Goal: Transaction & Acquisition: Register for event/course

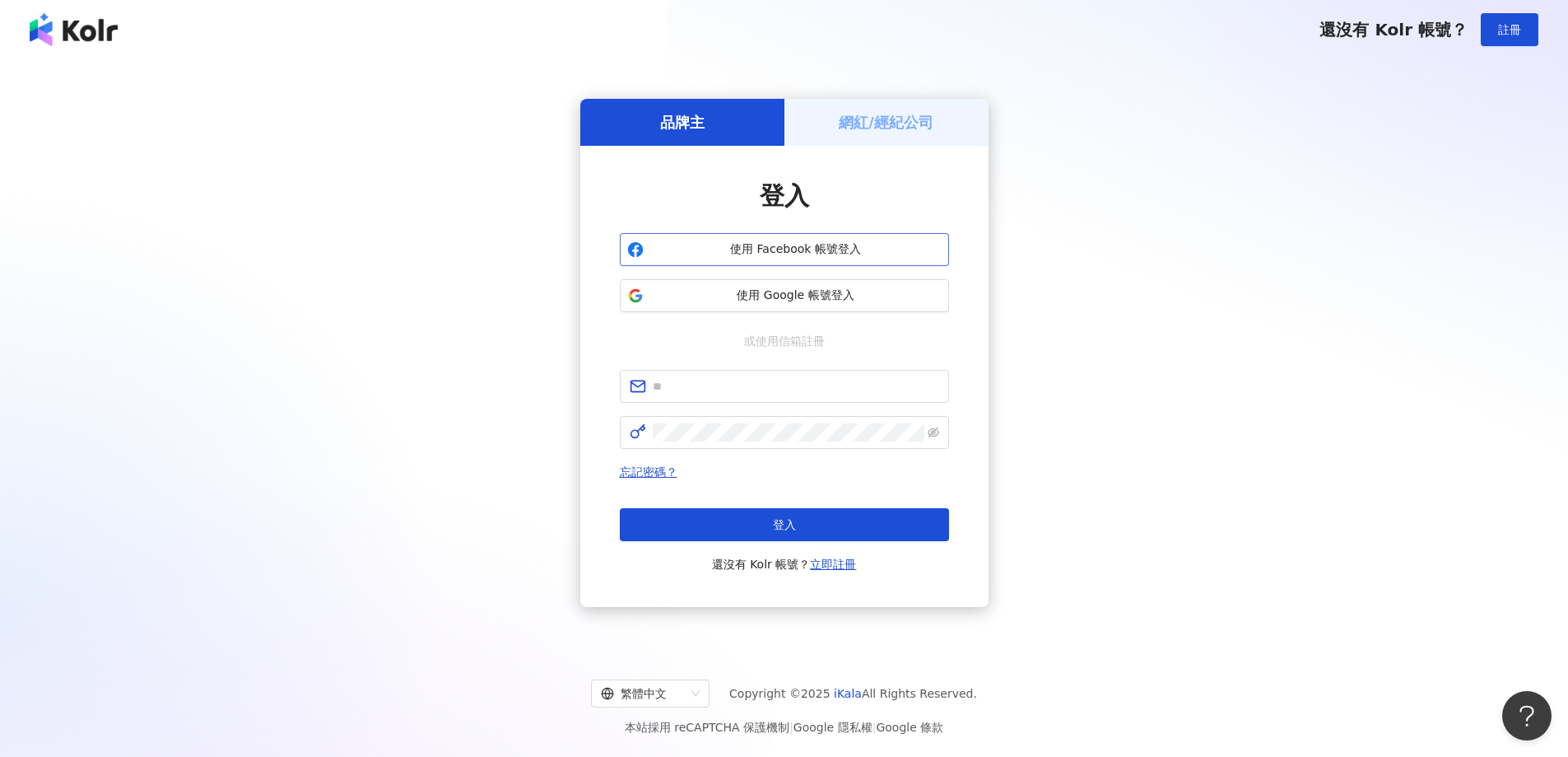
click at [808, 233] on button "使用 Facebook 帳號登入" at bounding box center [785, 250] width 330 height 33
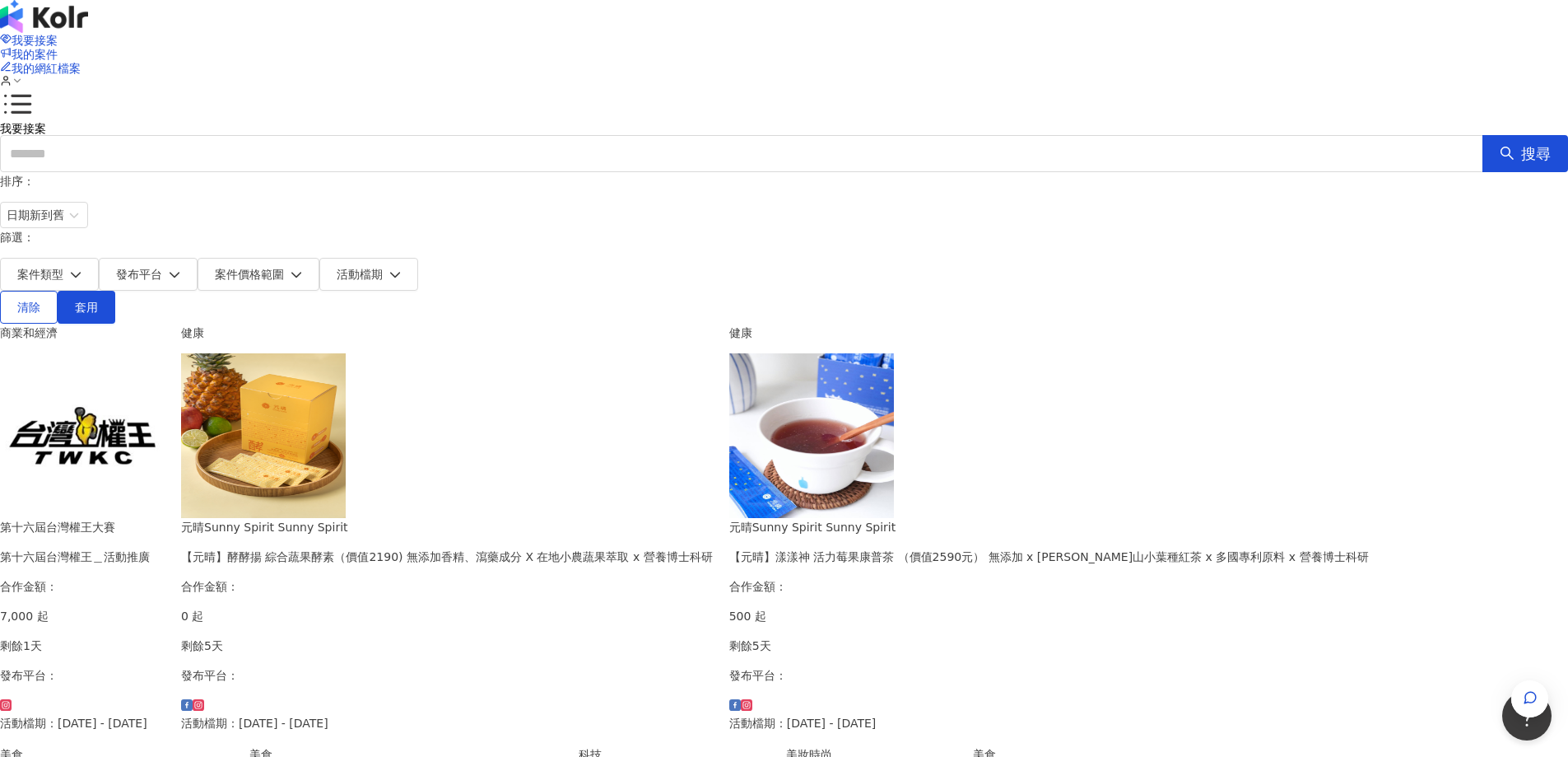
click at [165, 395] on img at bounding box center [82, 436] width 165 height 165
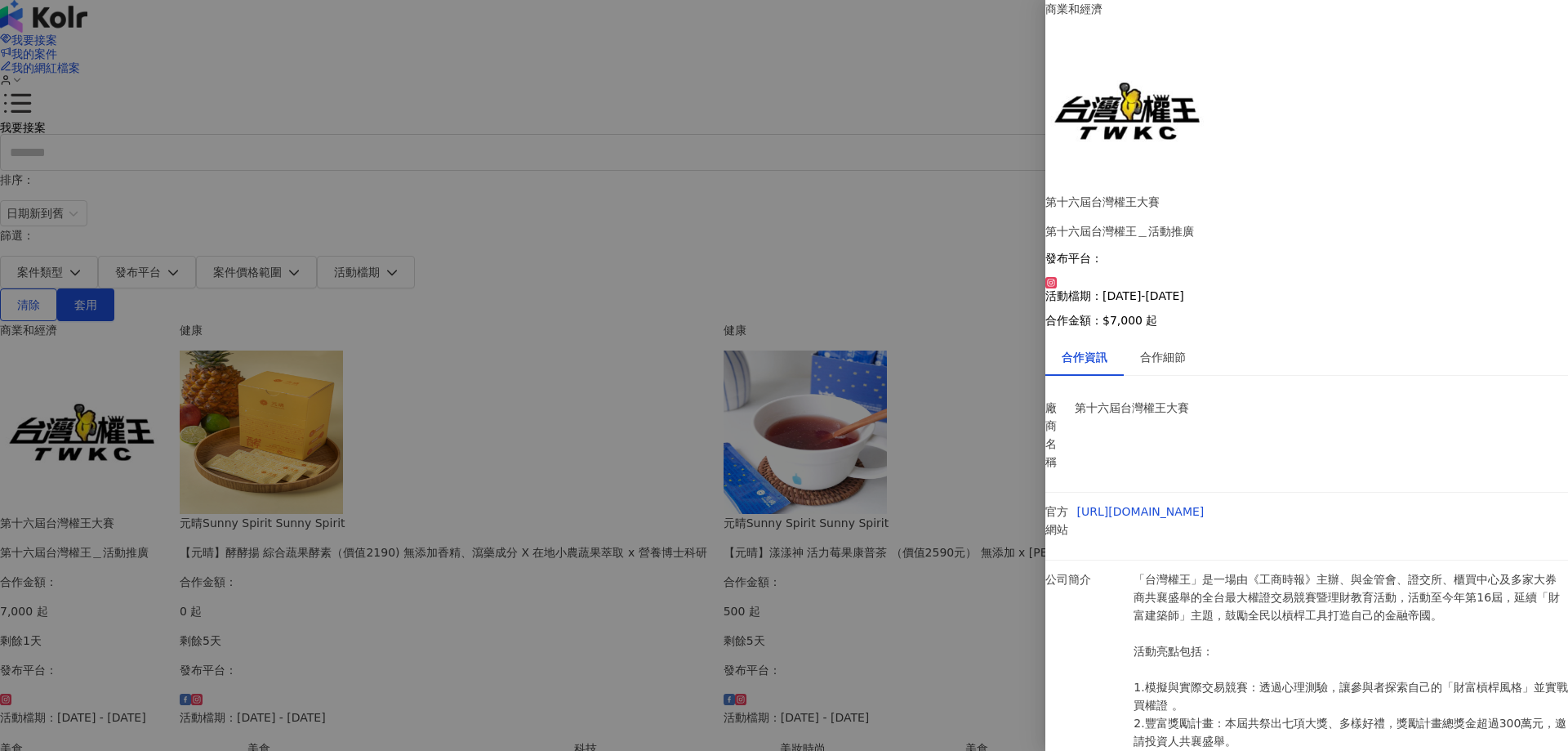
click at [190, 327] on div at bounding box center [784, 375] width 1568 height 751
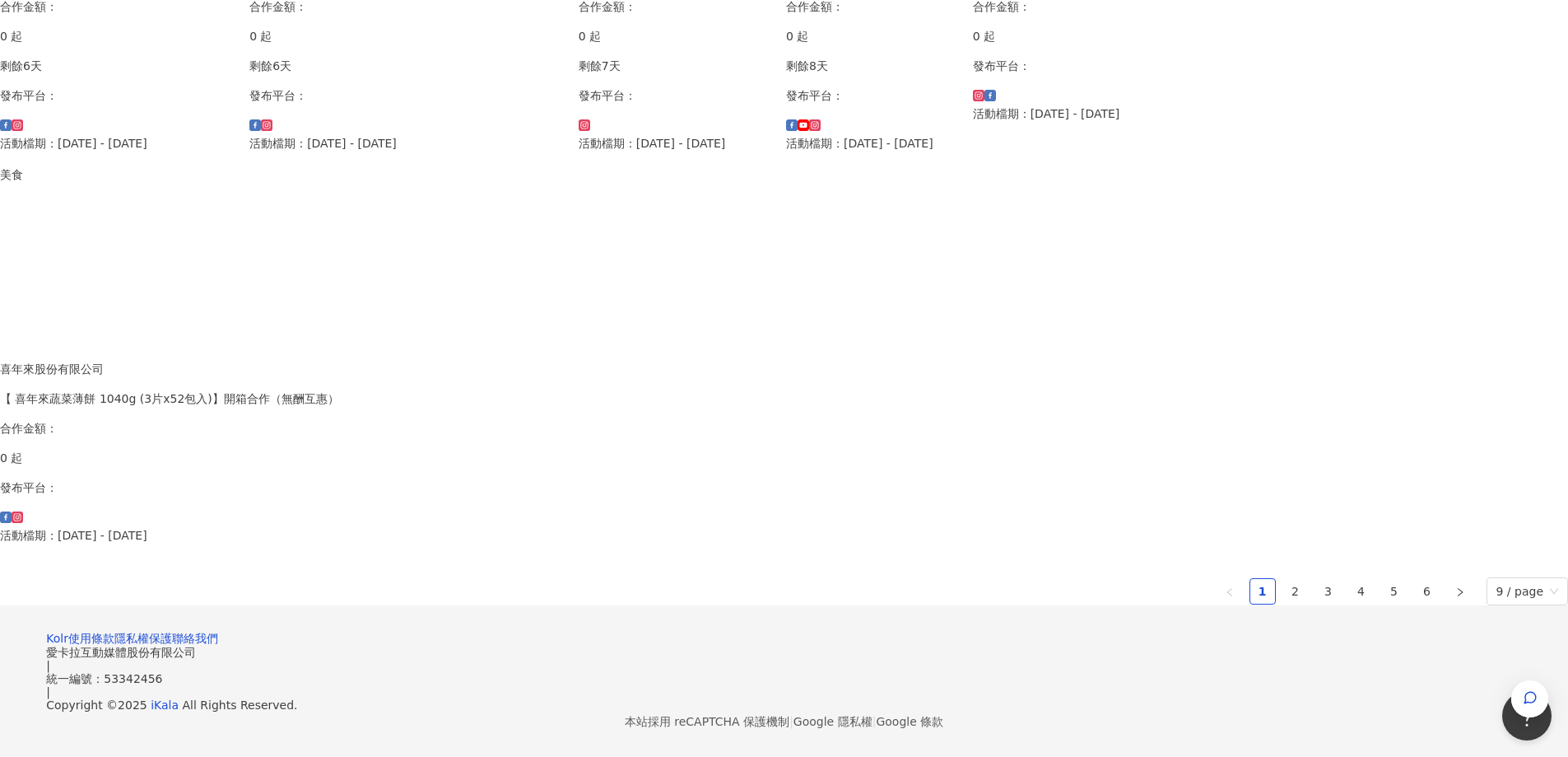
scroll to position [1002, 0]
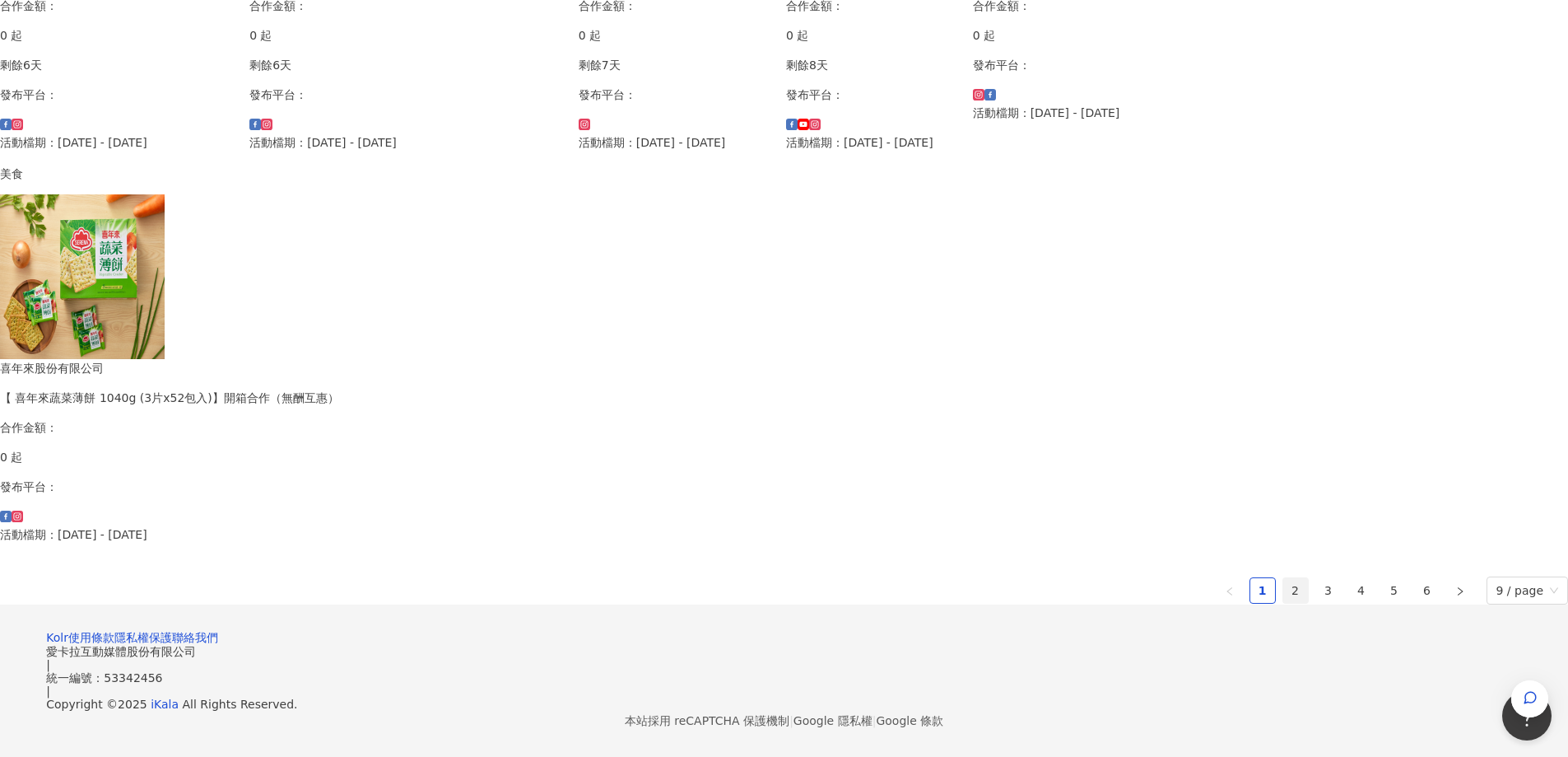
click at [1283, 578] on link "2" at bounding box center [1296, 590] width 25 height 25
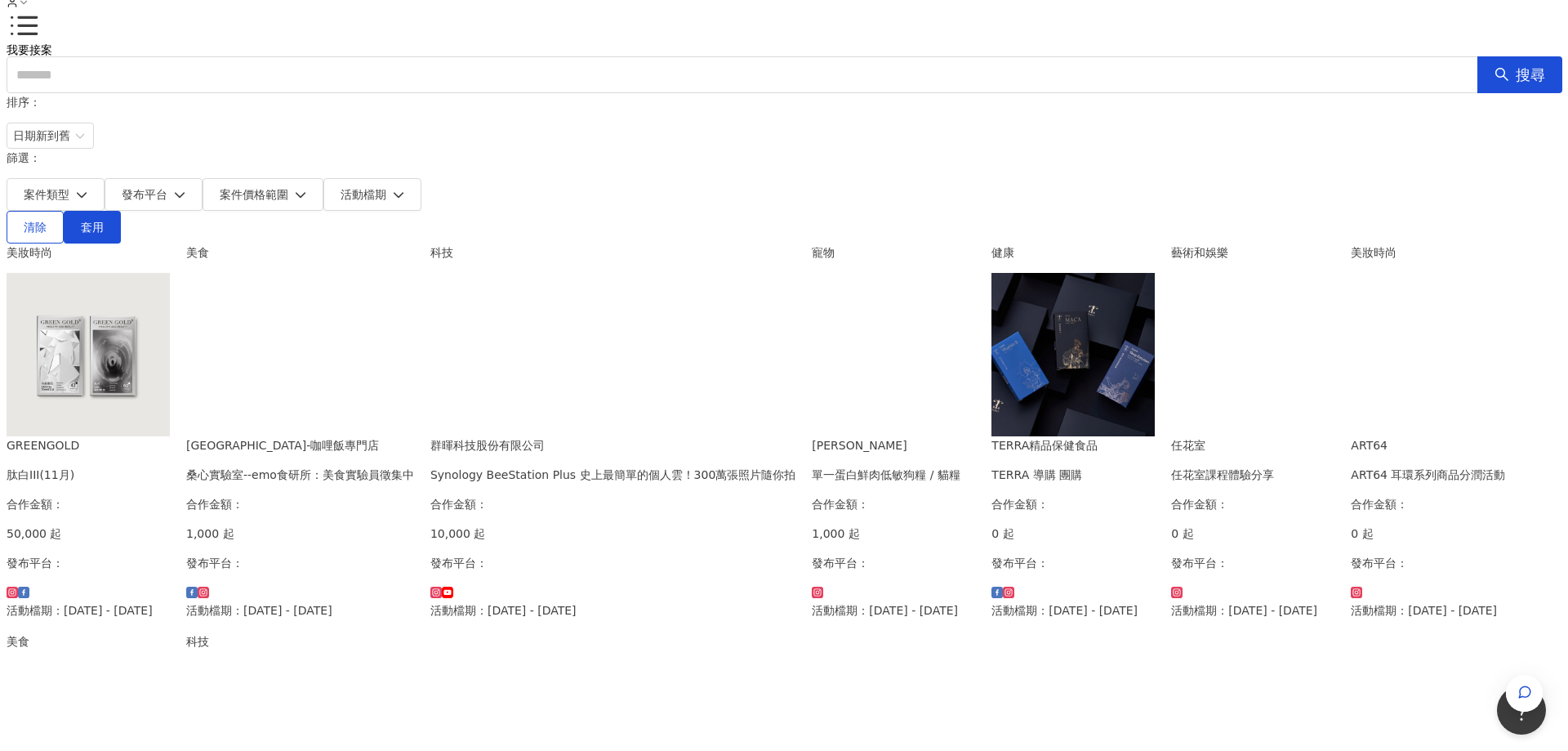
scroll to position [21, 0]
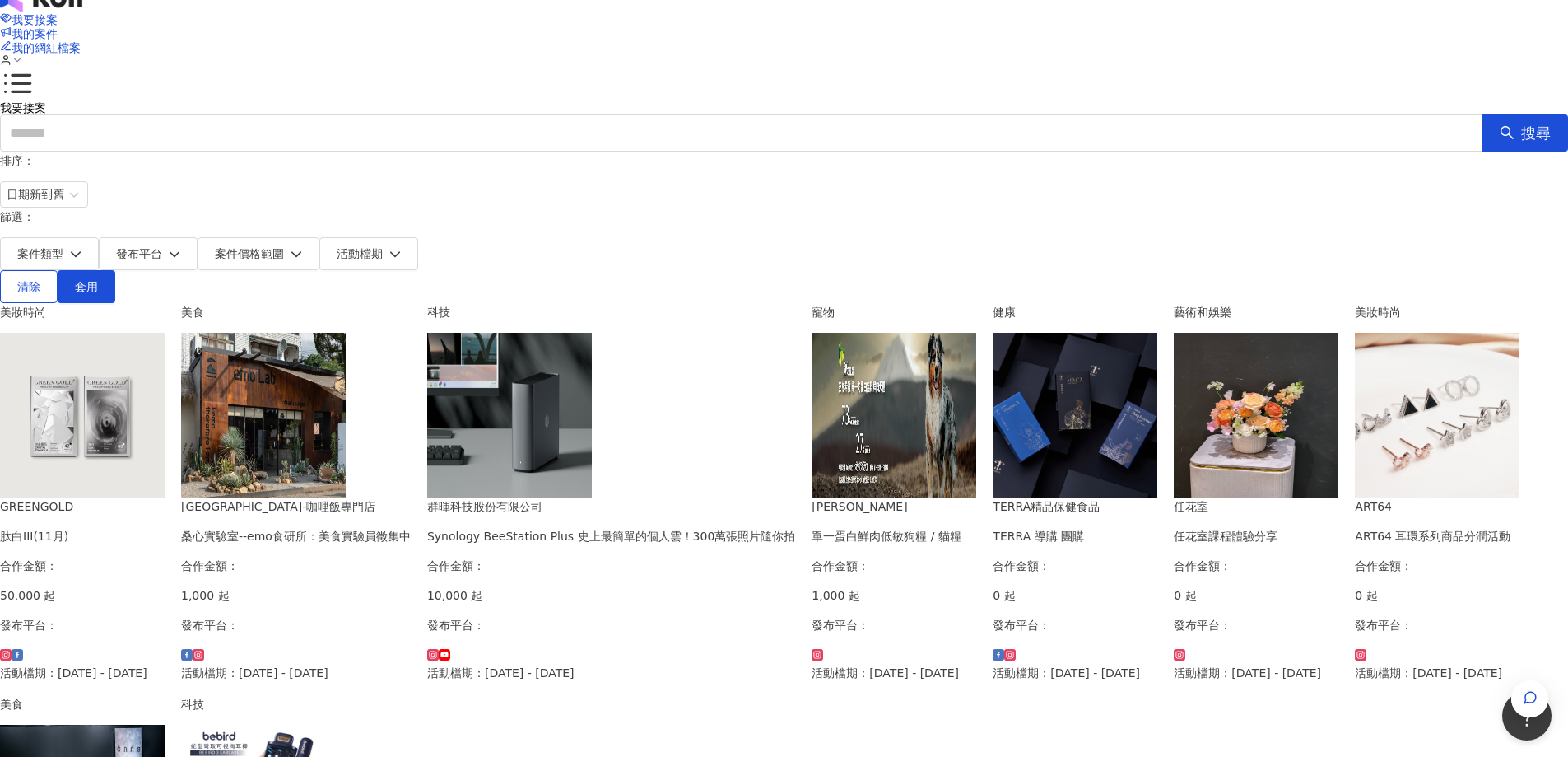
click at [592, 392] on img at bounding box center [509, 416] width 165 height 165
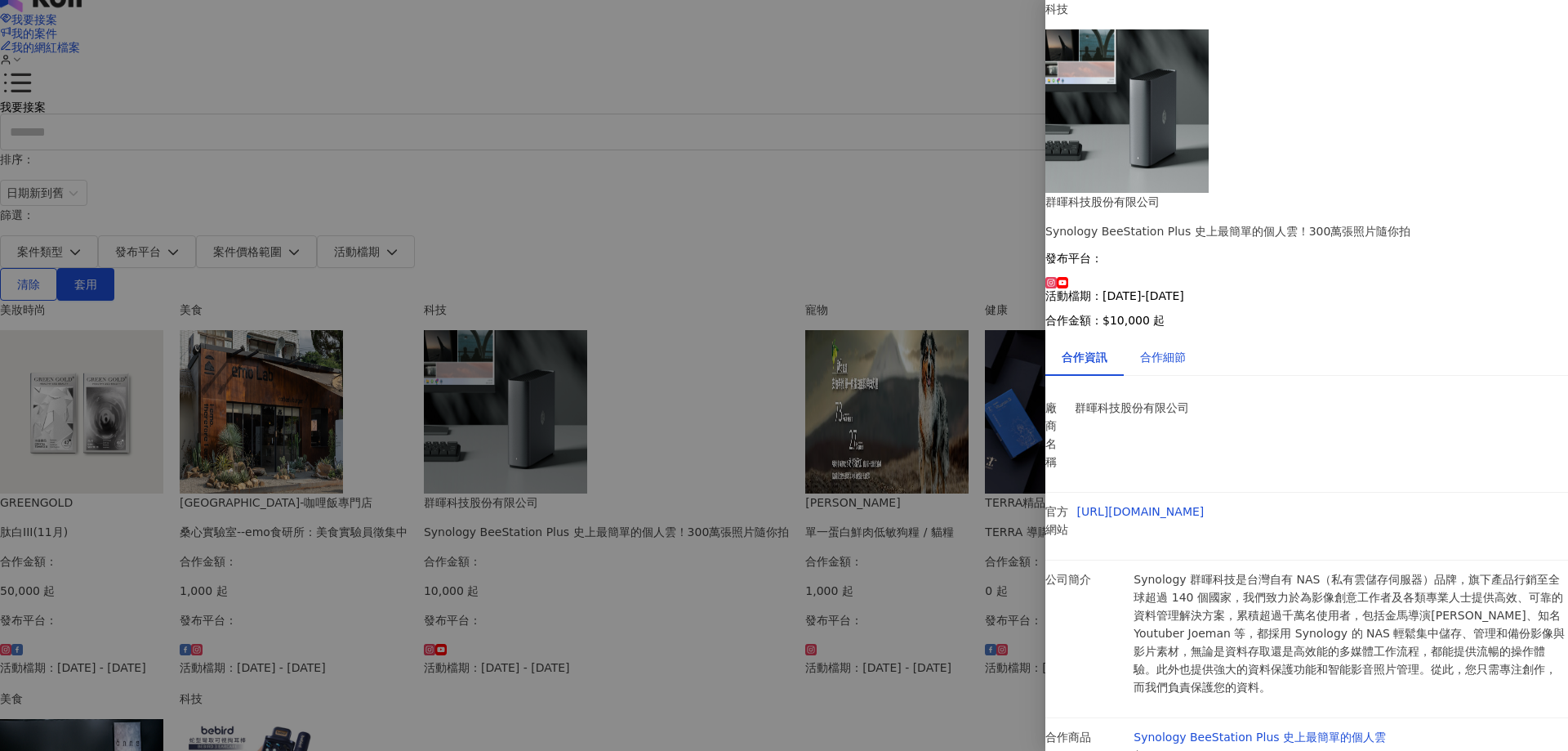
click at [1185, 348] on div "合作細節" at bounding box center [1163, 357] width 45 height 18
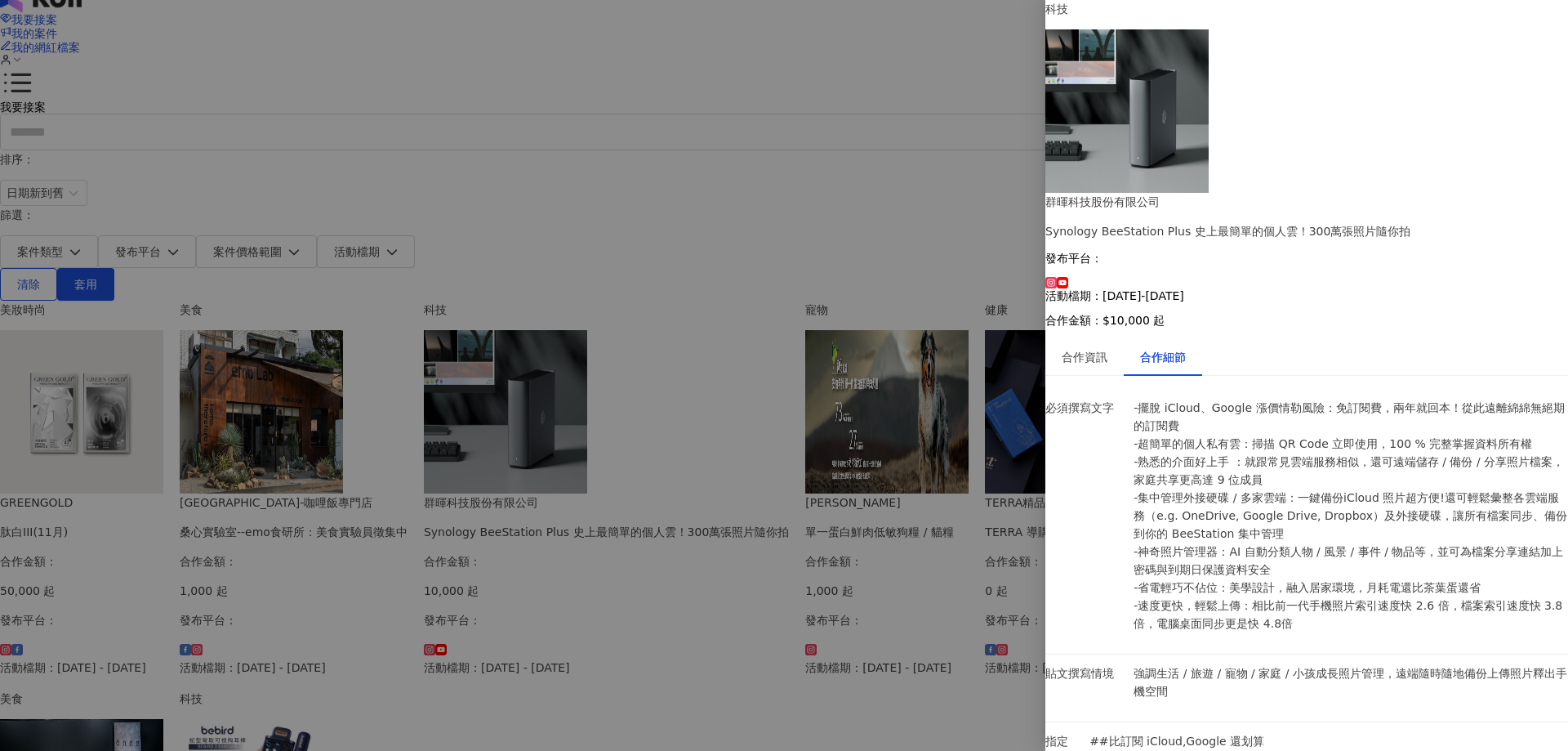
scroll to position [194, 0]
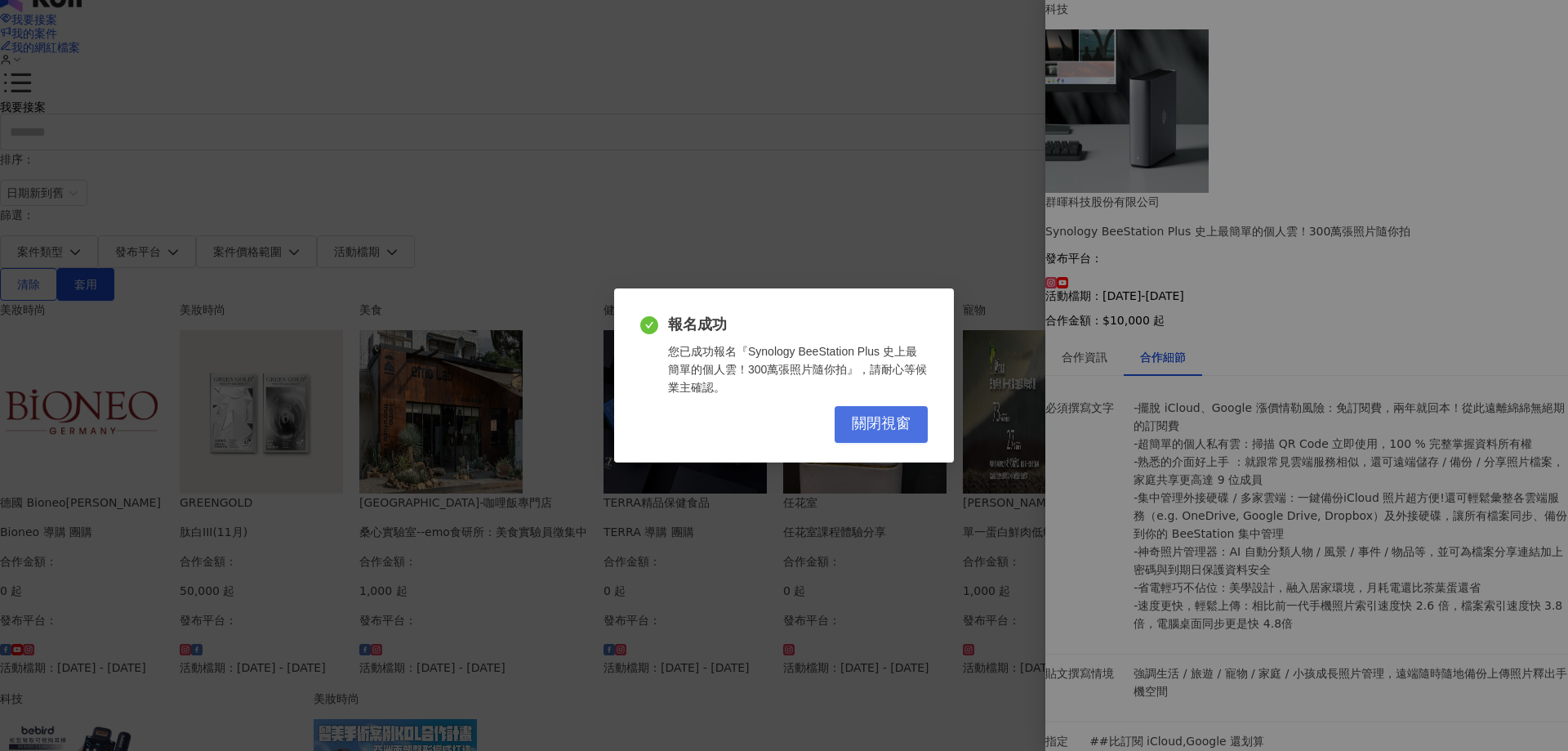
click at [905, 423] on span "關閉視窗" at bounding box center [880, 424] width 59 height 18
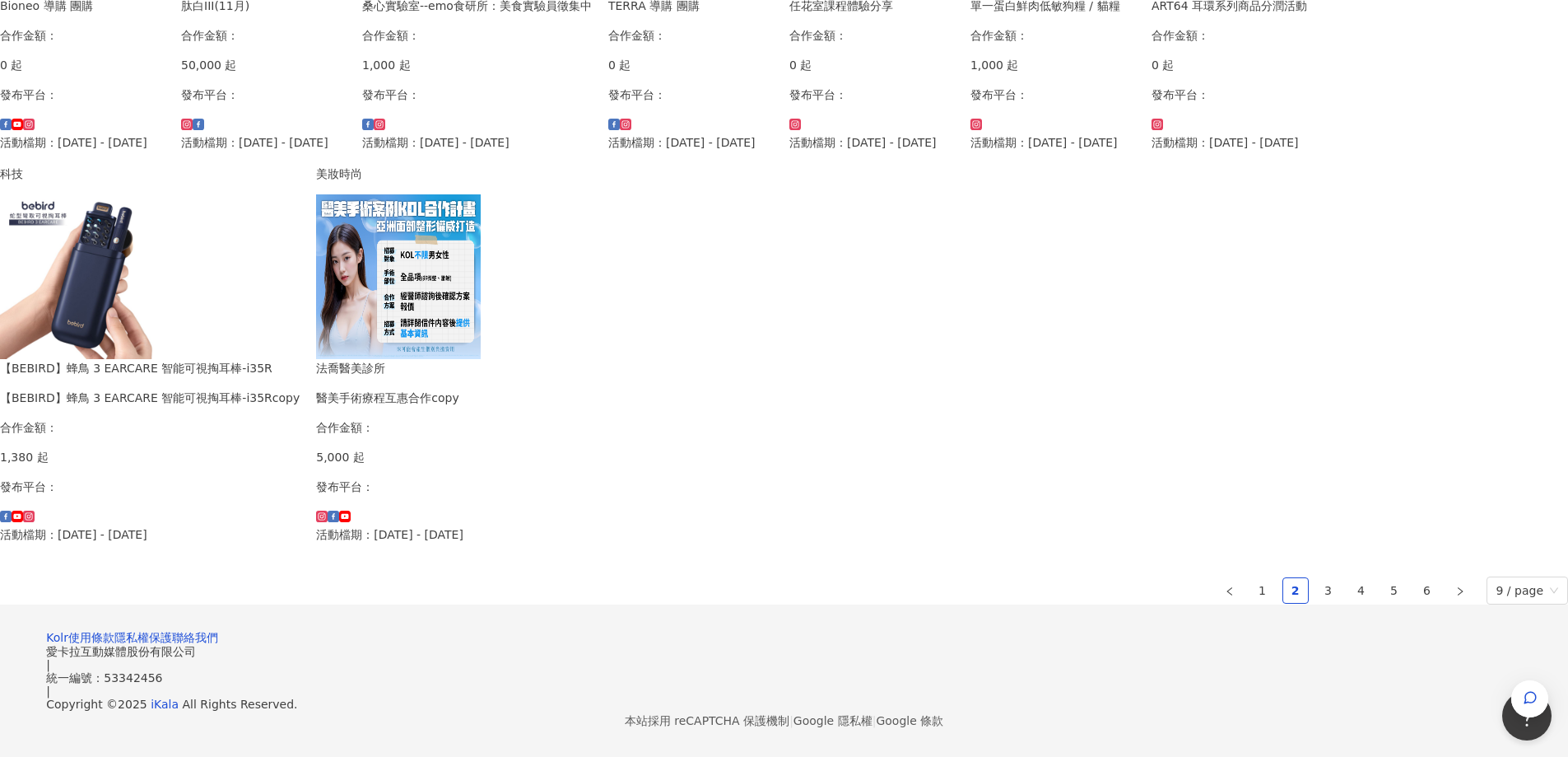
scroll to position [707, 0]
click at [165, 359] on img at bounding box center [82, 276] width 165 height 165
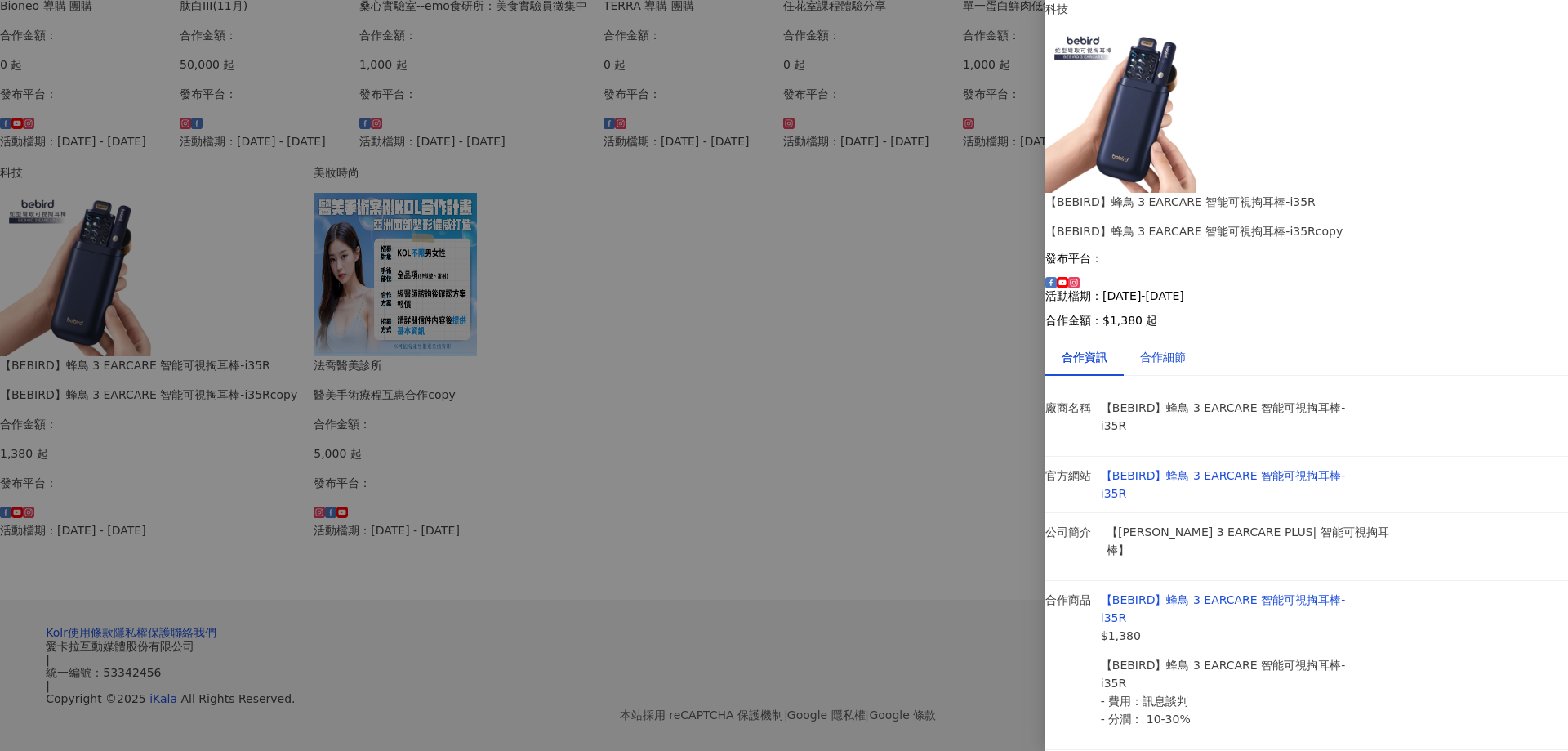
click at [1166, 348] on div "合作細節" at bounding box center [1163, 357] width 45 height 18
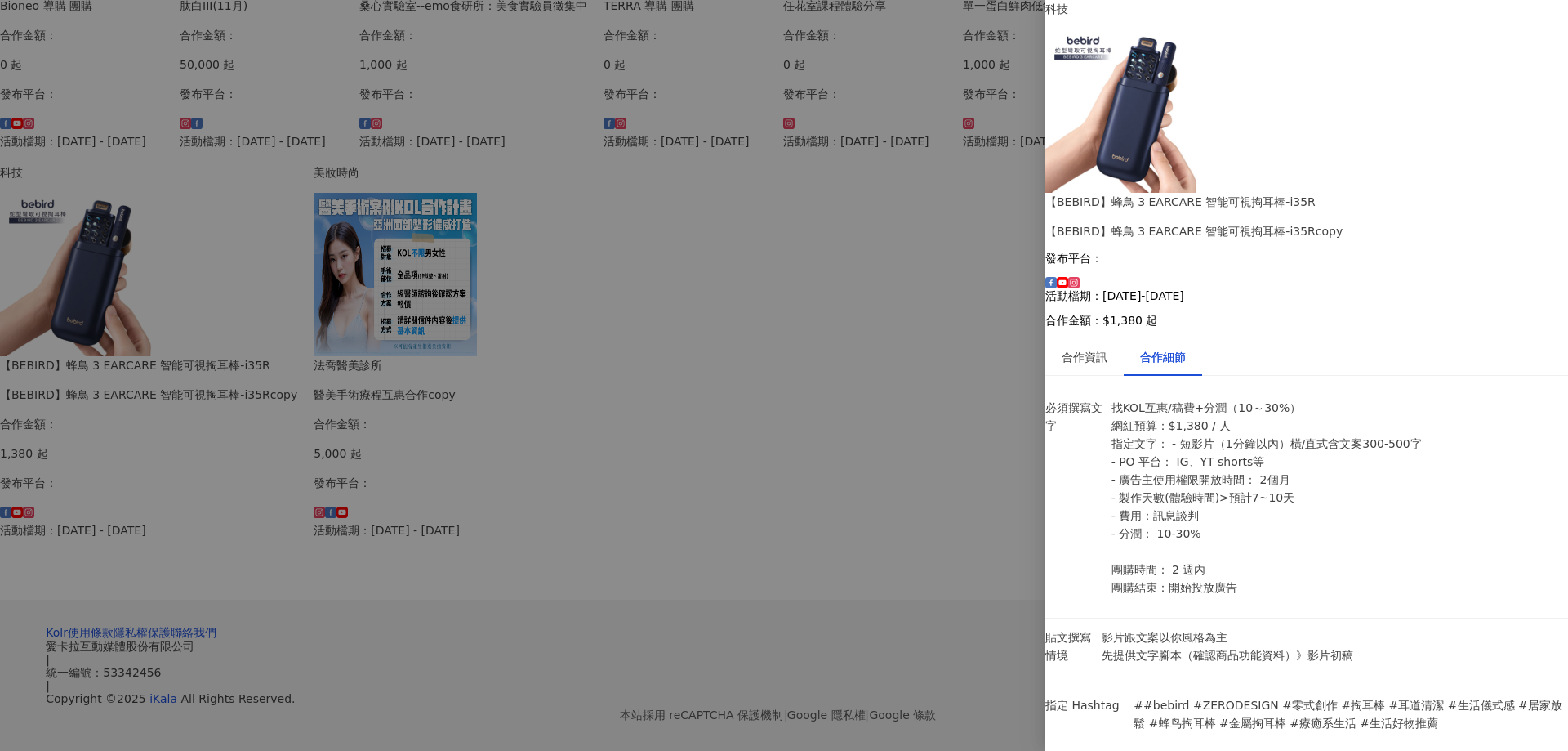
click at [192, 480] on div at bounding box center [784, 375] width 1568 height 751
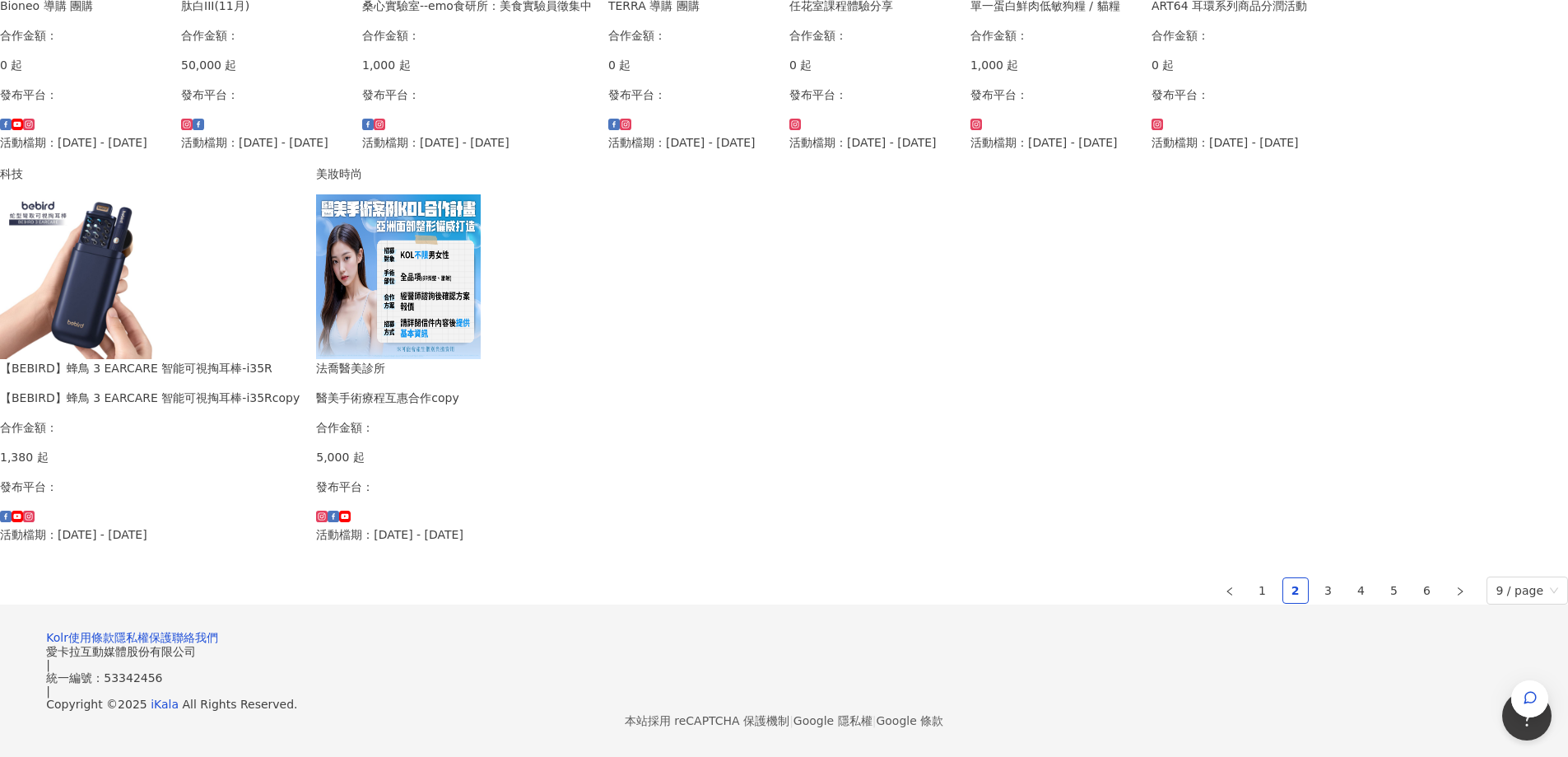
scroll to position [982, 0]
click at [1316, 578] on link "3" at bounding box center [1328, 590] width 25 height 25
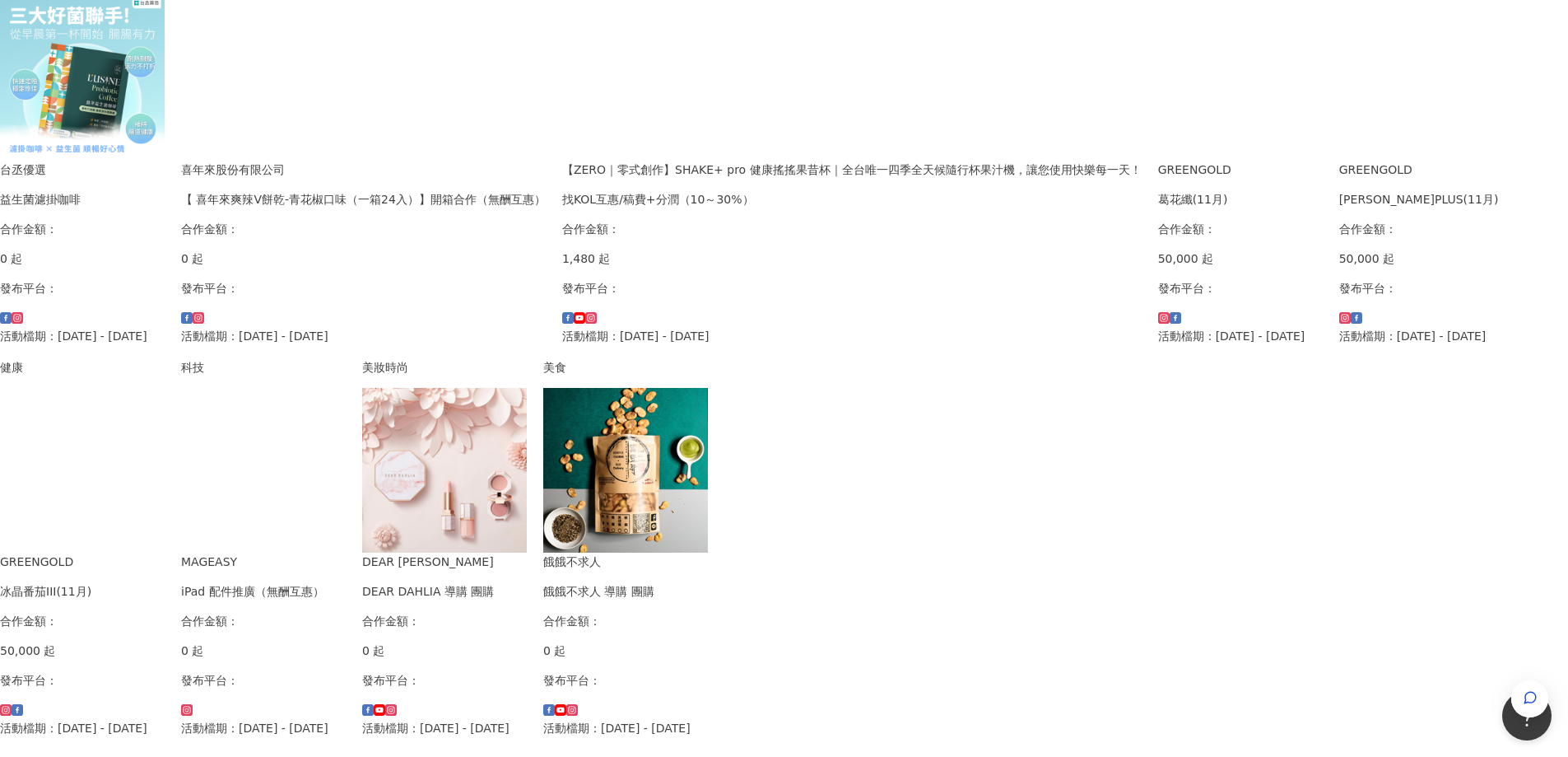
scroll to position [411, 0]
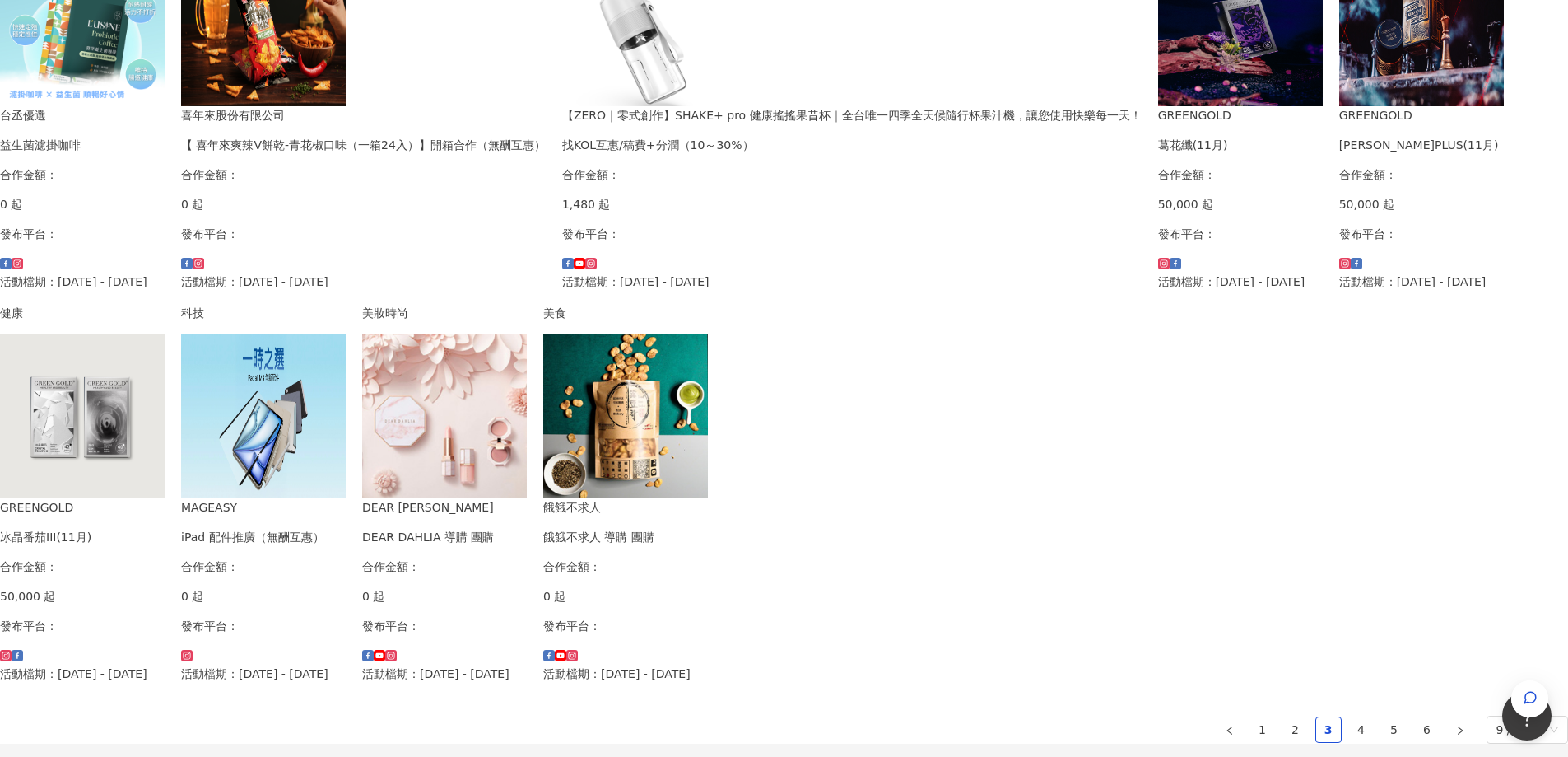
click at [1158, 107] on img at bounding box center [1240, 24] width 165 height 165
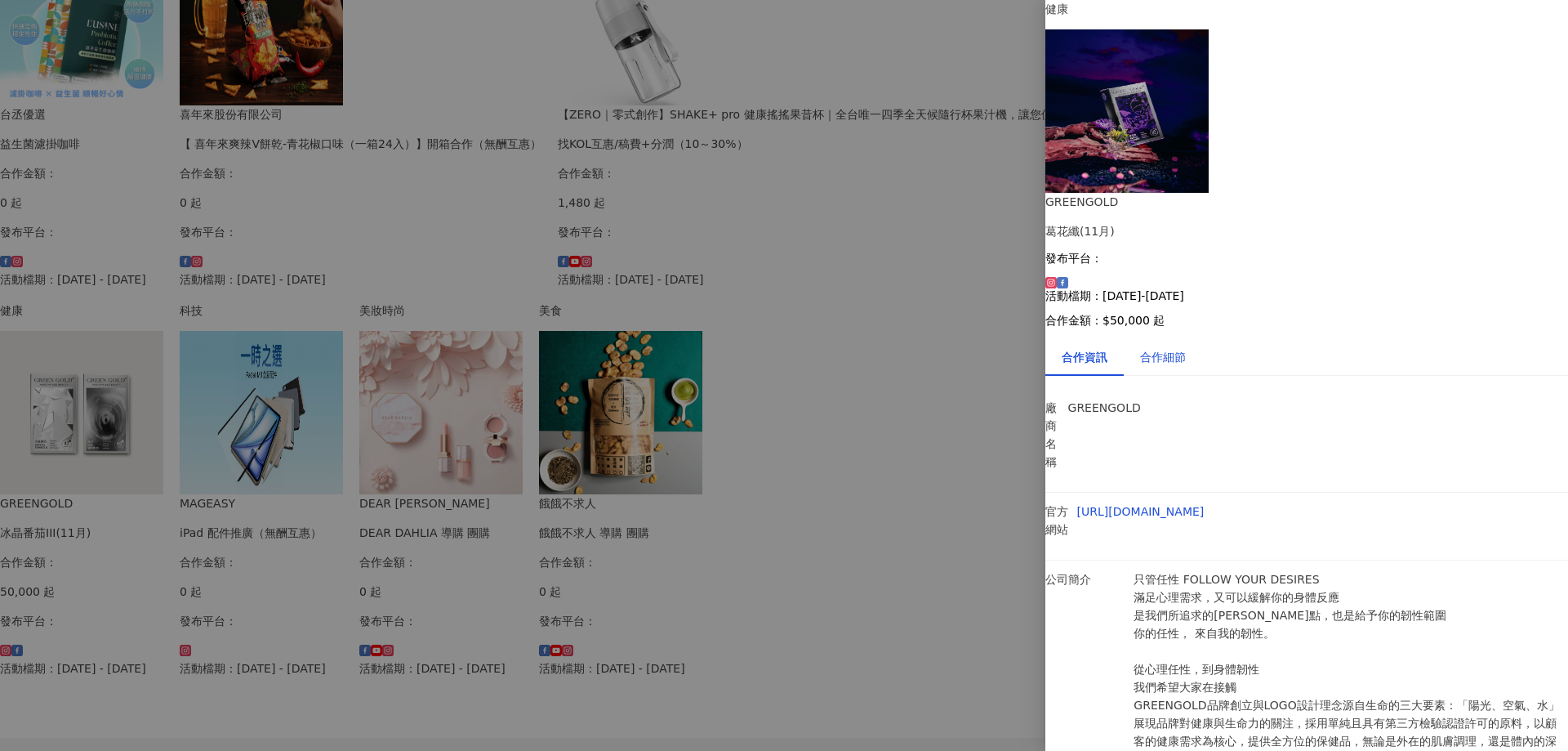
click at [1182, 348] on div "合作細節" at bounding box center [1163, 357] width 45 height 18
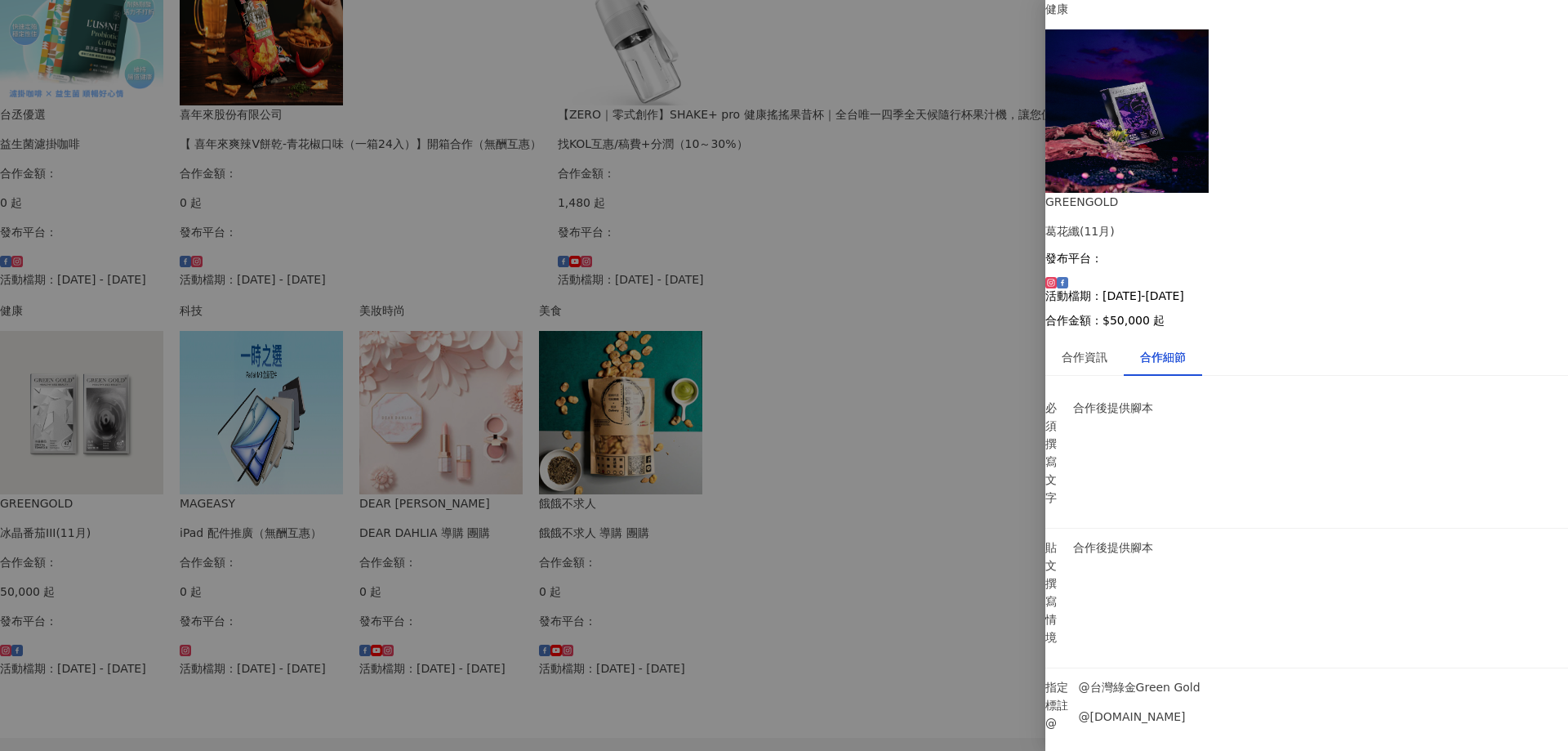
click at [677, 348] on div at bounding box center [784, 375] width 1568 height 751
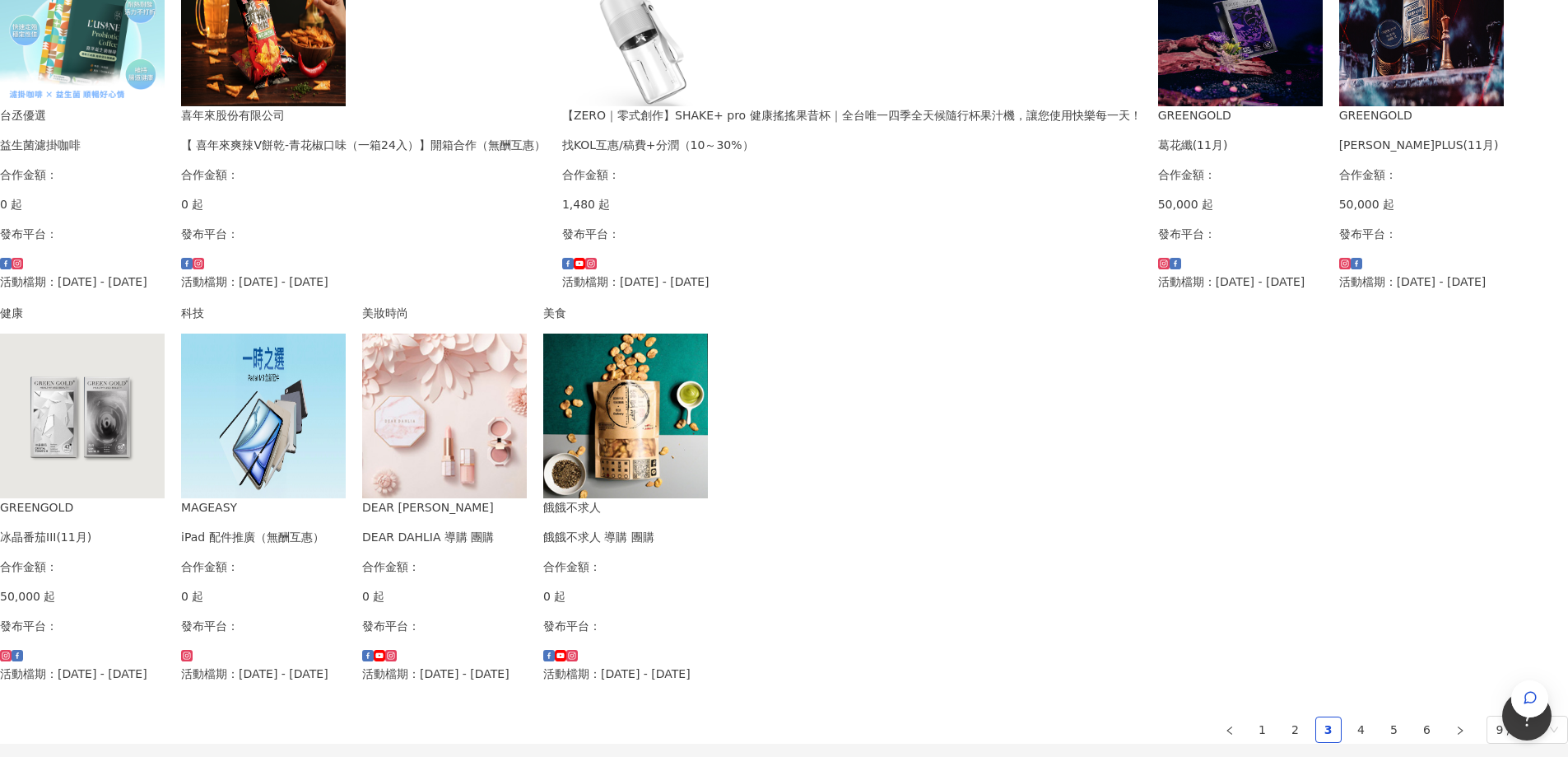
click at [1339, 107] on img at bounding box center [1422, 24] width 165 height 165
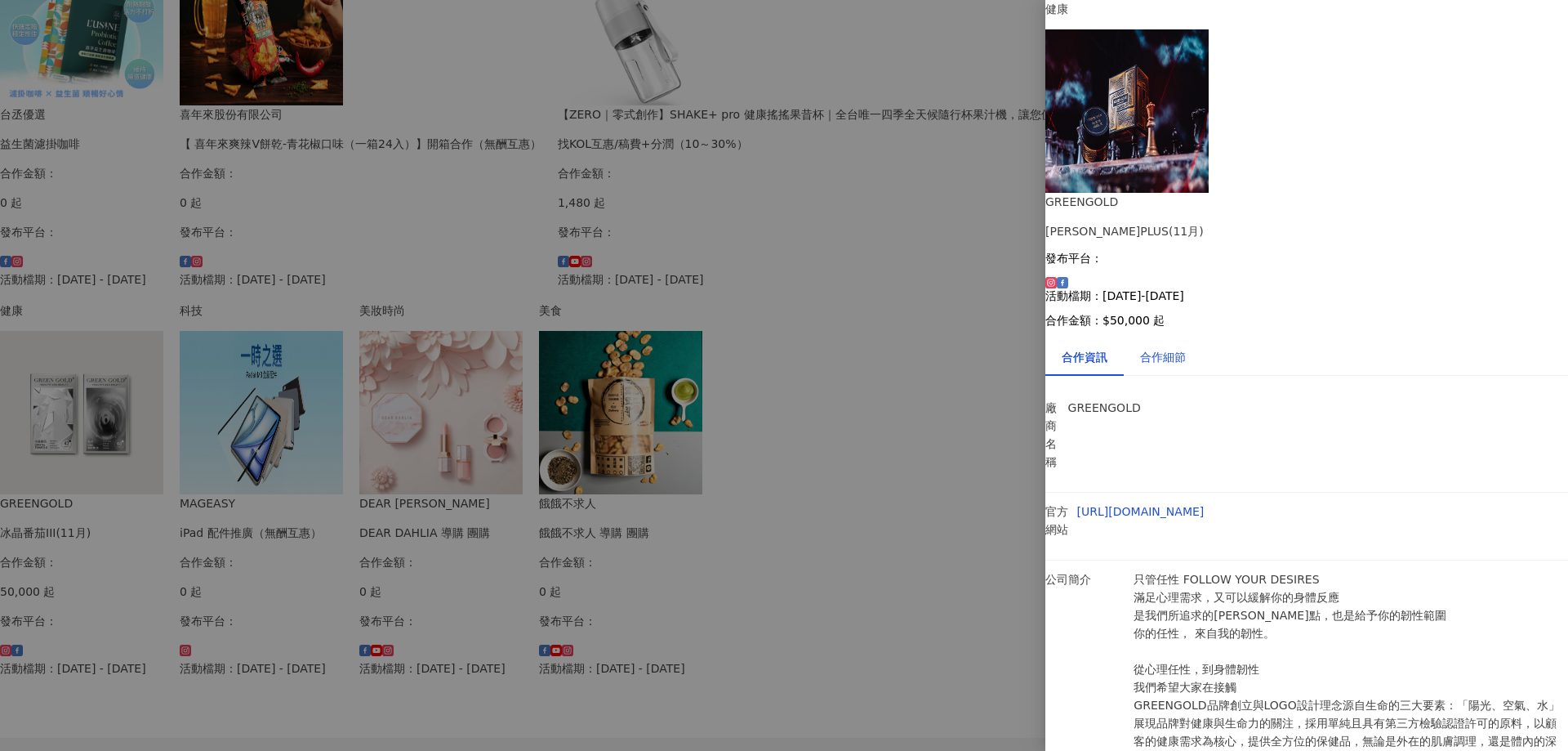
click at [1186, 348] on div "合作細節" at bounding box center [1163, 357] width 45 height 18
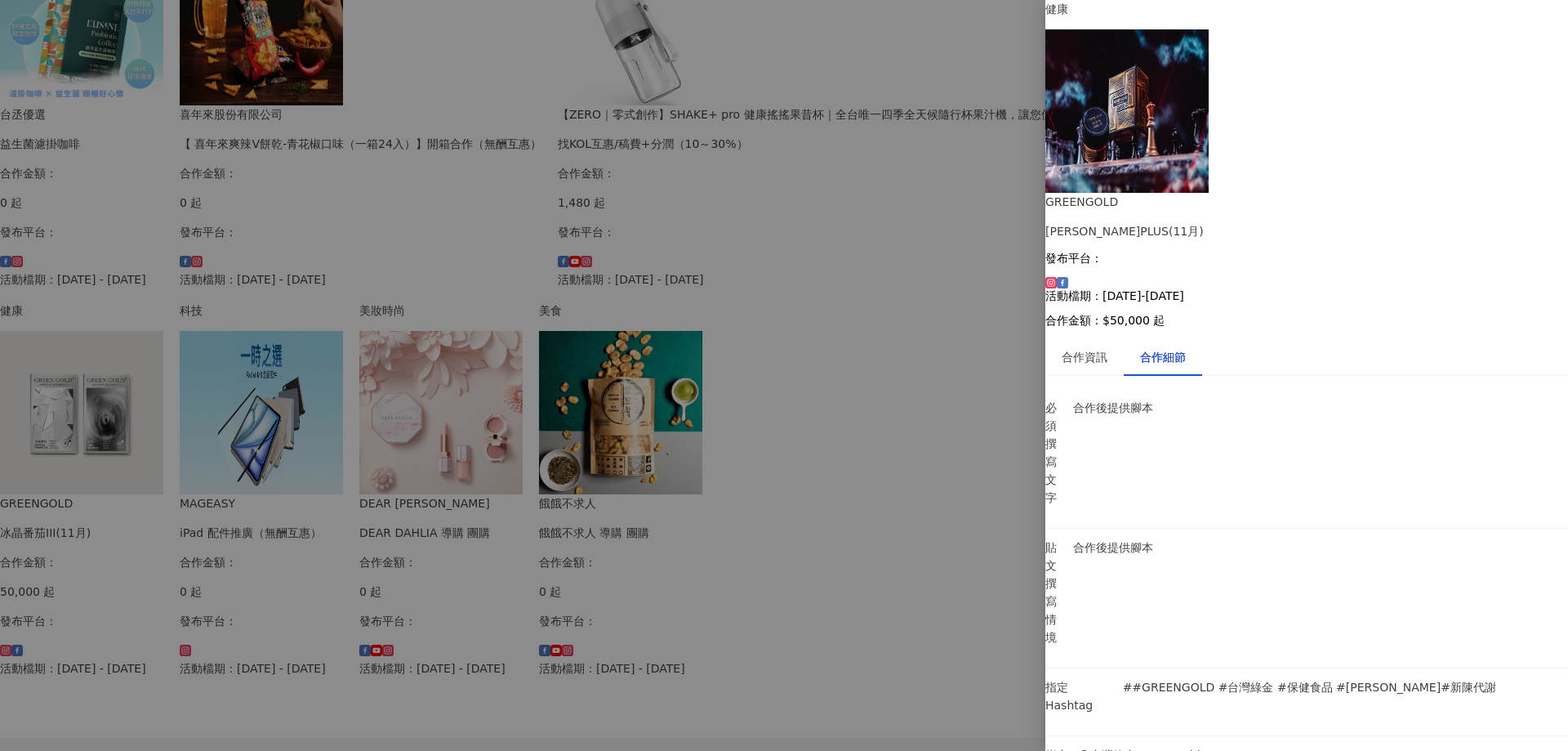
drag, startPoint x: 12, startPoint y: 502, endPoint x: 23, endPoint y: 499, distance: 11.4
click at [12, 501] on div at bounding box center [784, 375] width 1568 height 751
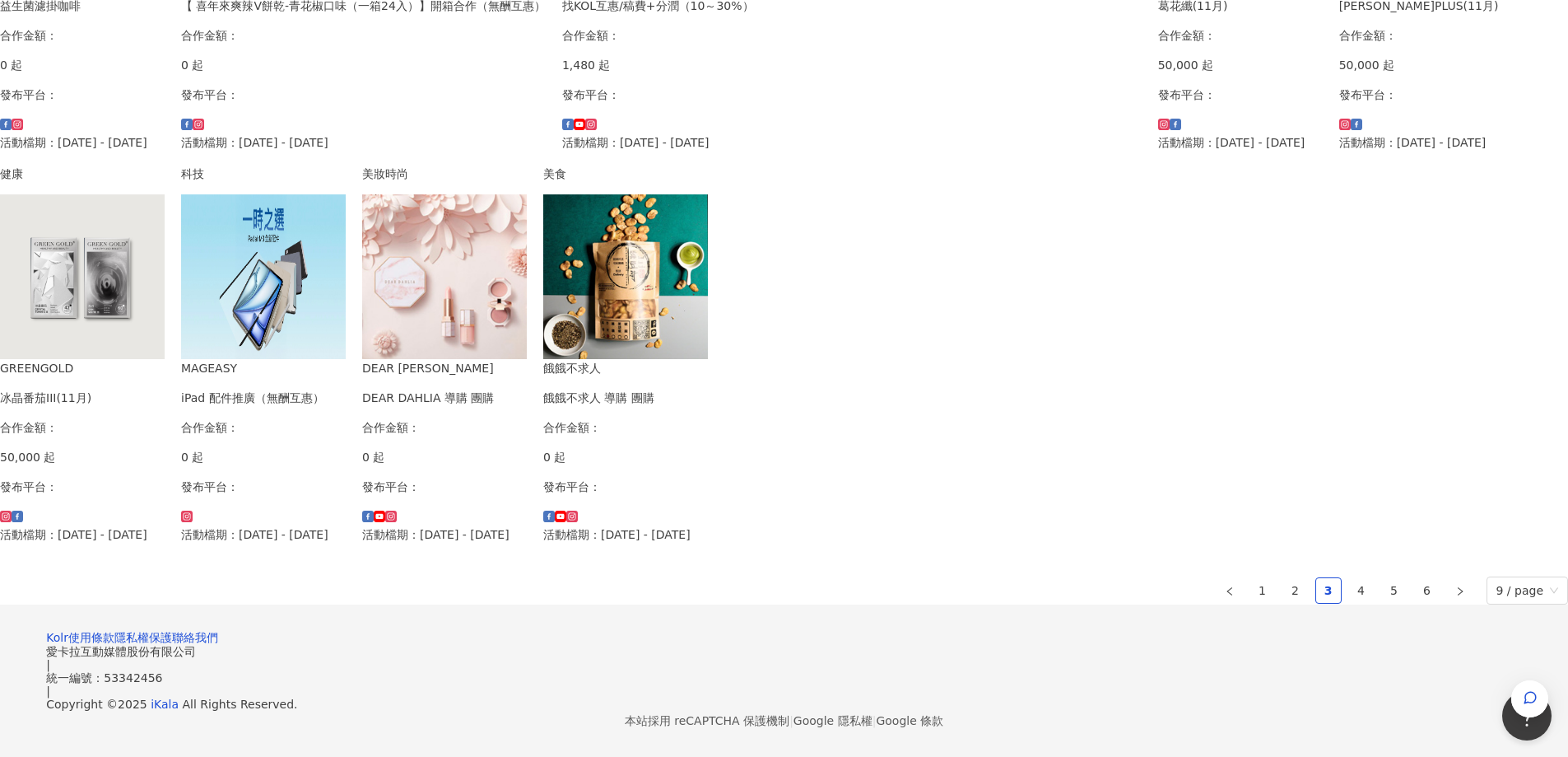
scroll to position [961, 0]
click at [1349, 578] on link "4" at bounding box center [1362, 590] width 25 height 25
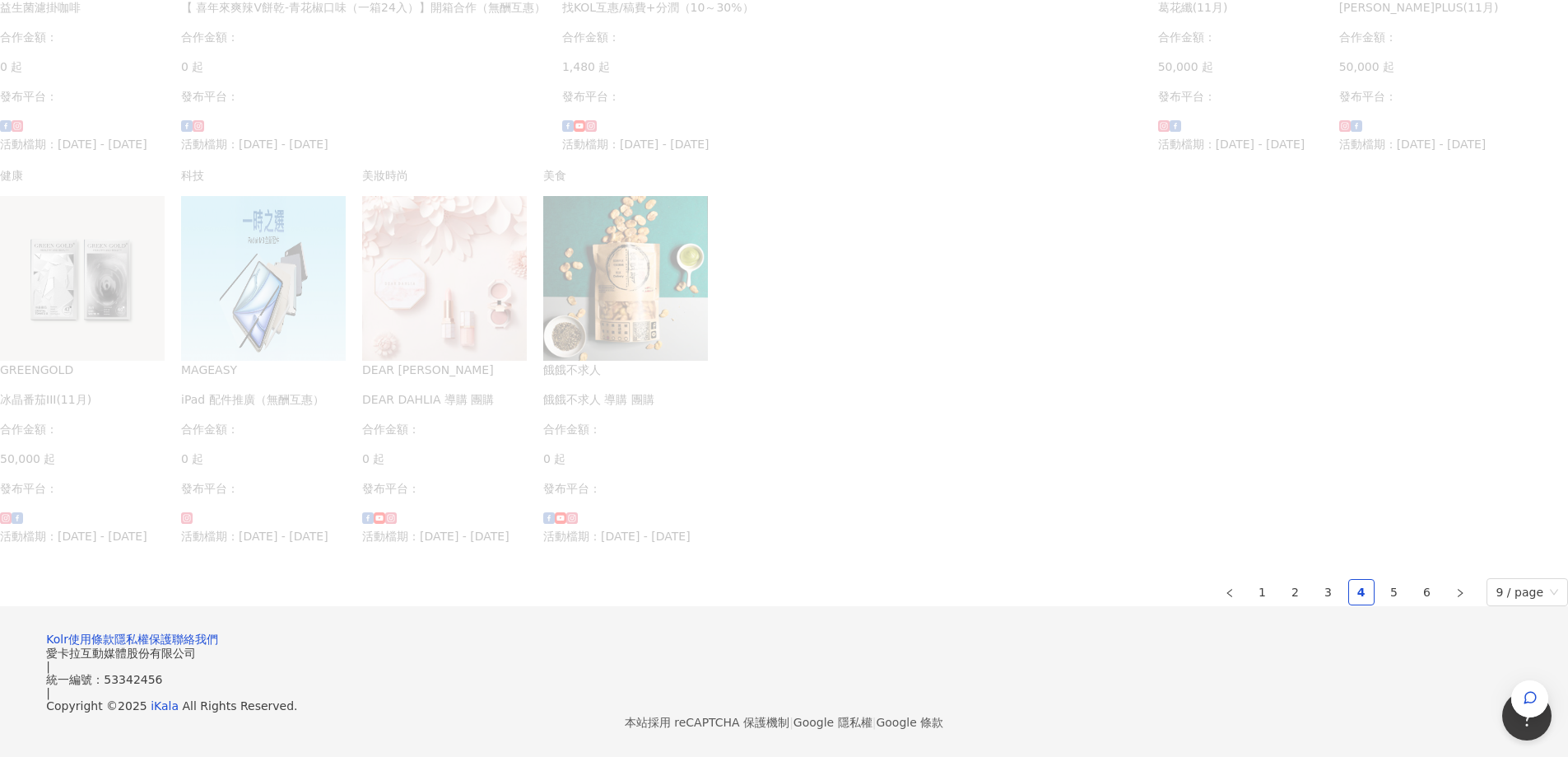
scroll to position [137, 0]
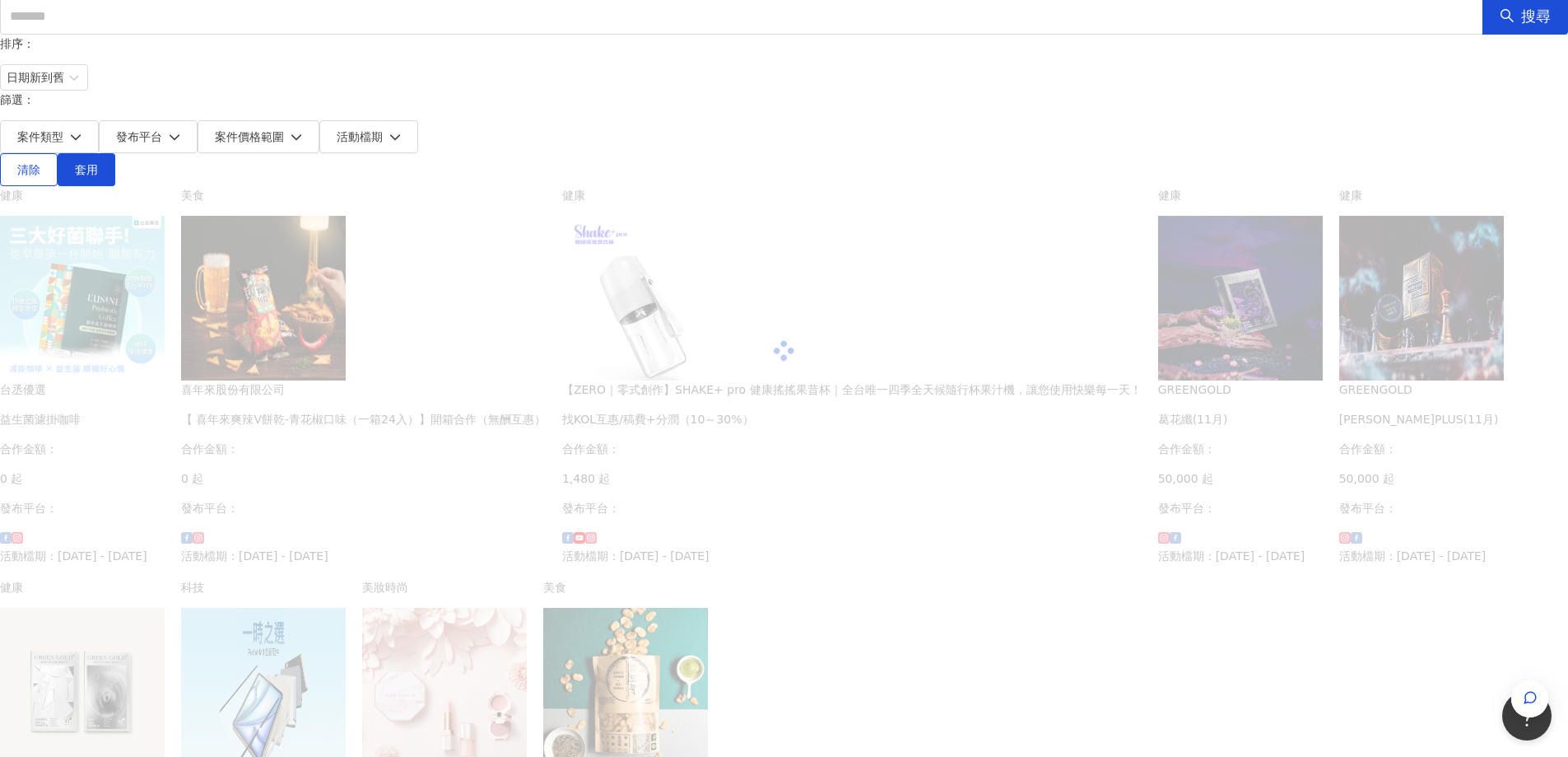
click at [913, 386] on div at bounding box center [784, 351] width 1568 height 330
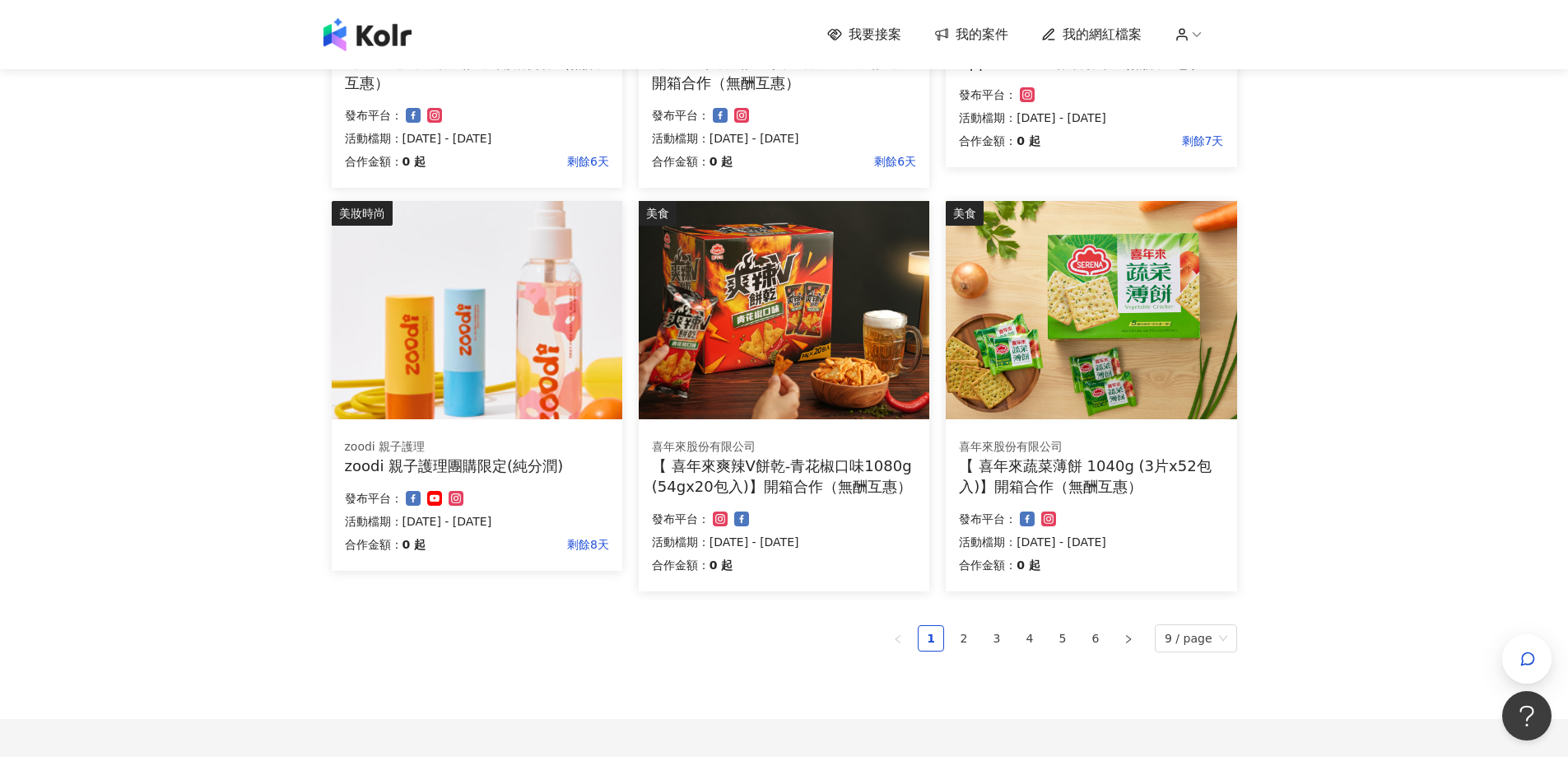
scroll to position [1002, 0]
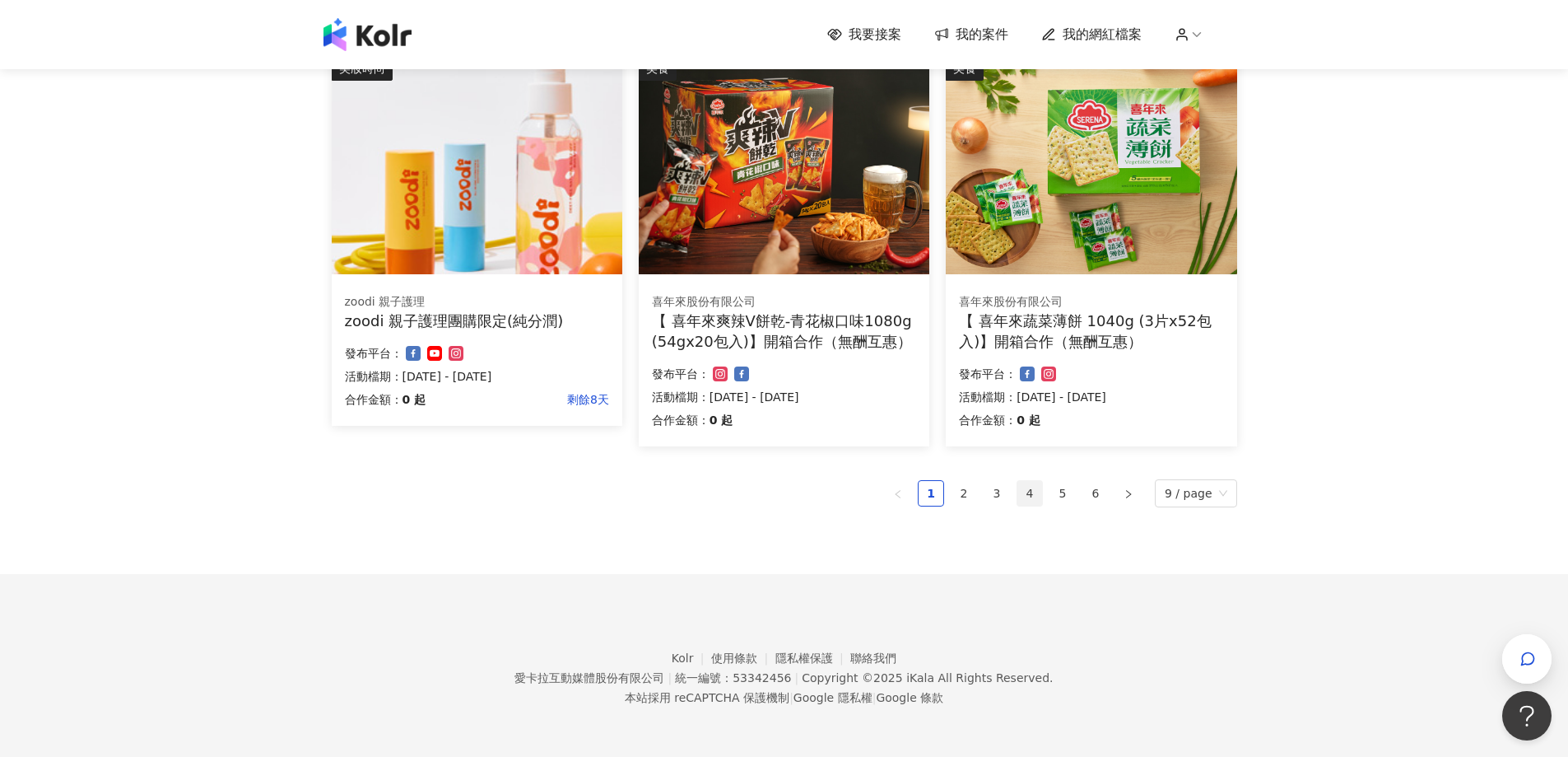
click at [1035, 497] on link "4" at bounding box center [1030, 494] width 25 height 25
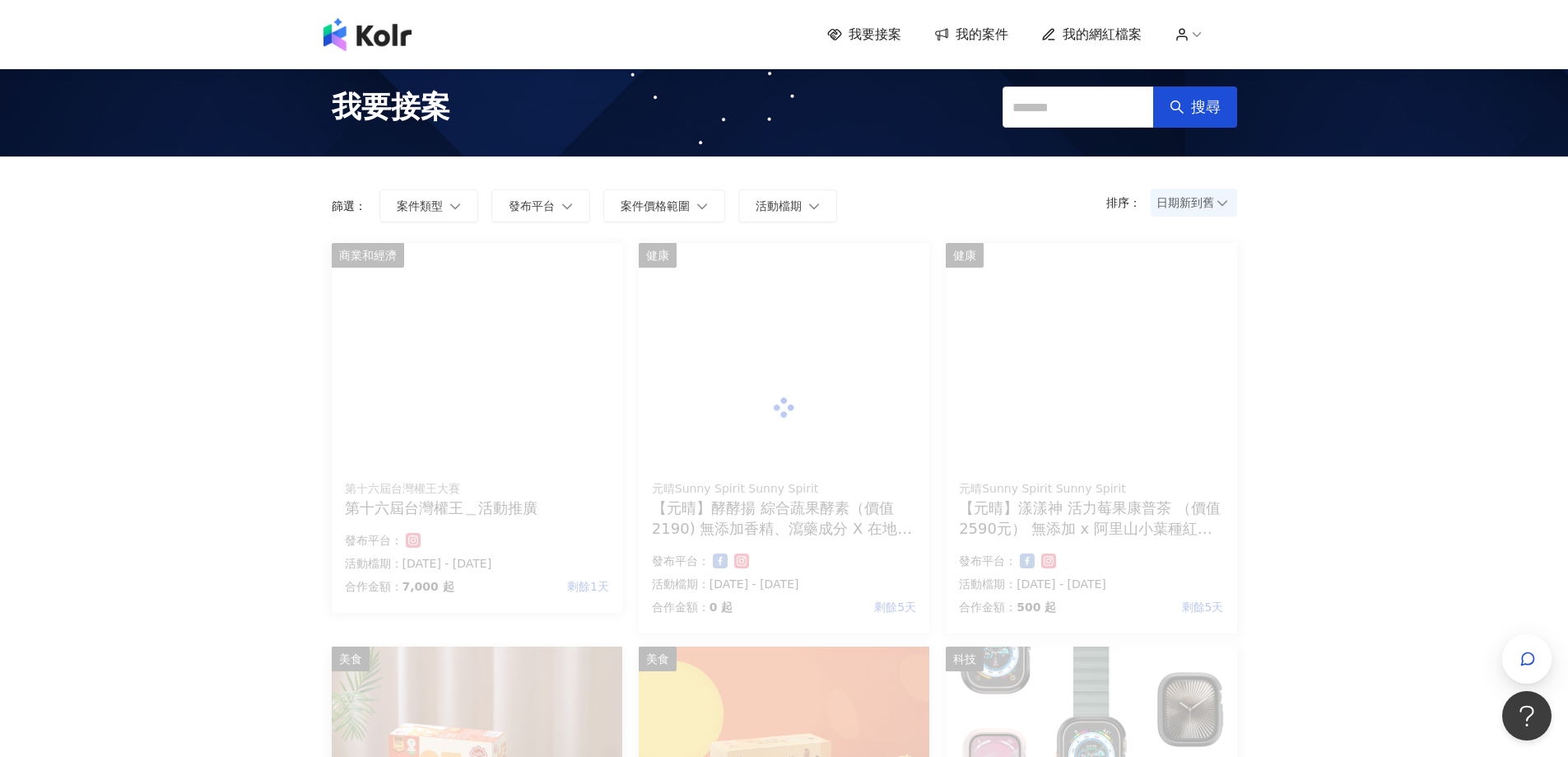
scroll to position [0, 0]
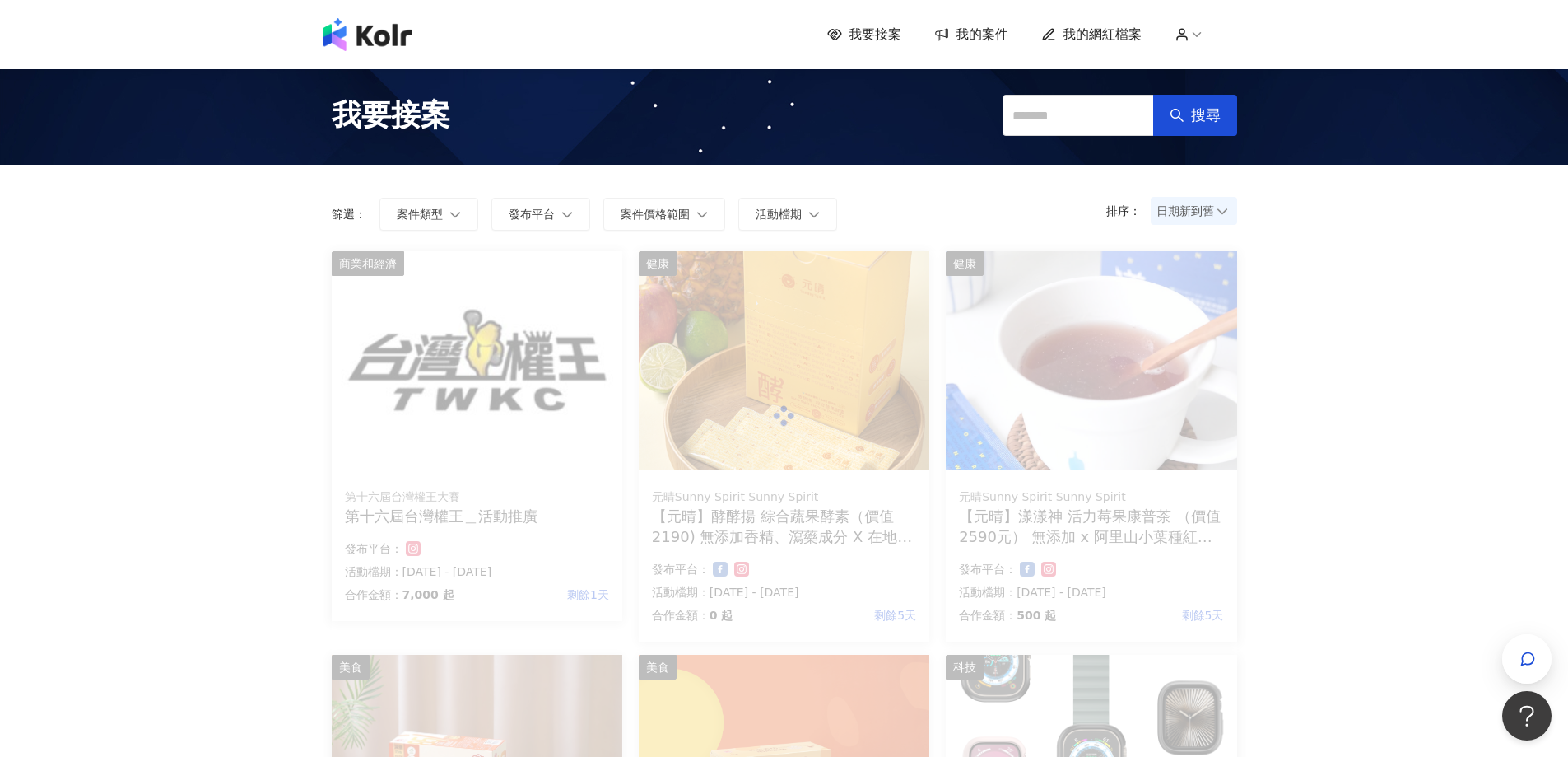
drag, startPoint x: 696, startPoint y: 388, endPoint x: 685, endPoint y: 389, distance: 11.0
click at [695, 389] on div at bounding box center [785, 416] width 906 height 330
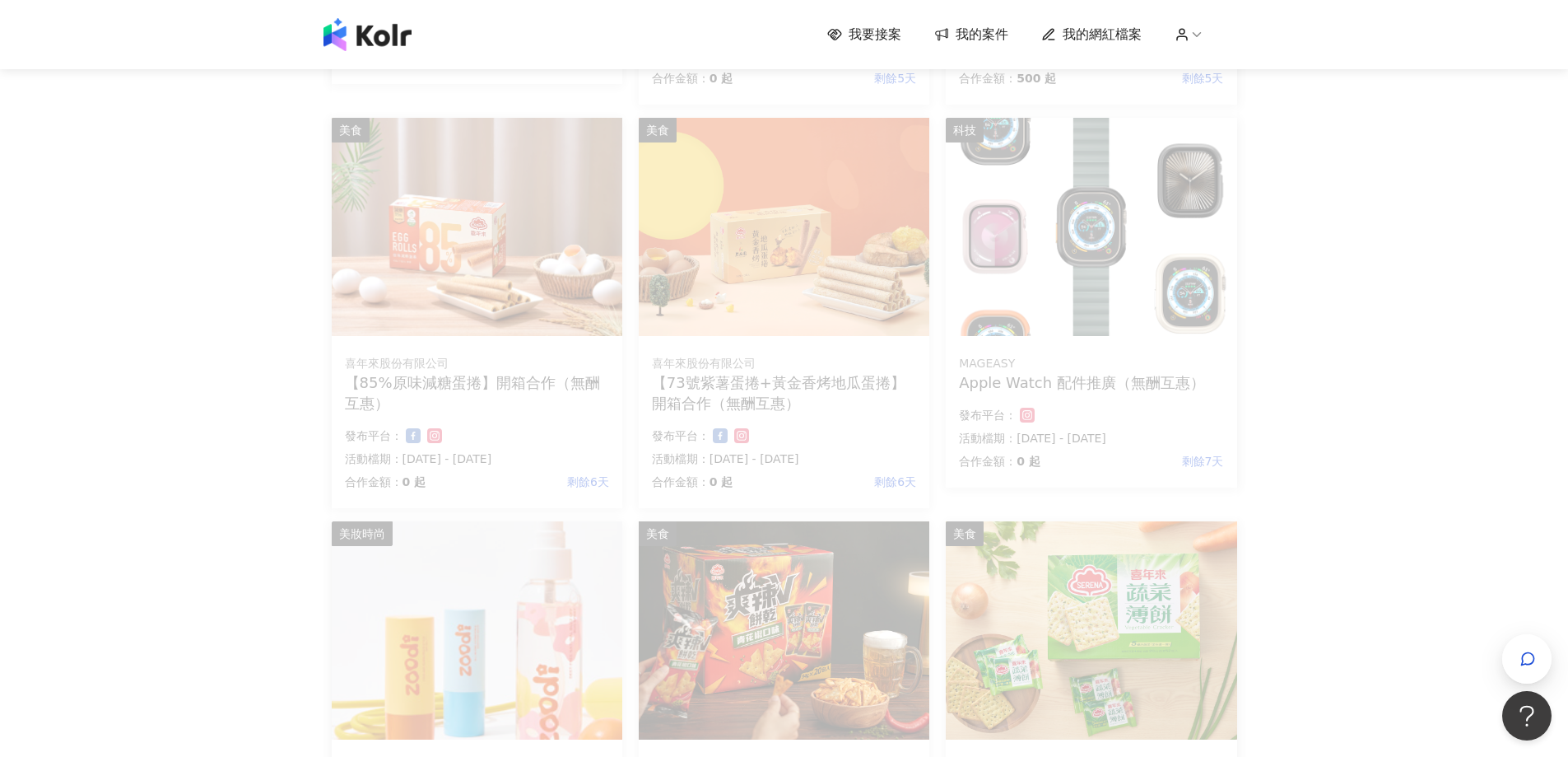
scroll to position [686, 0]
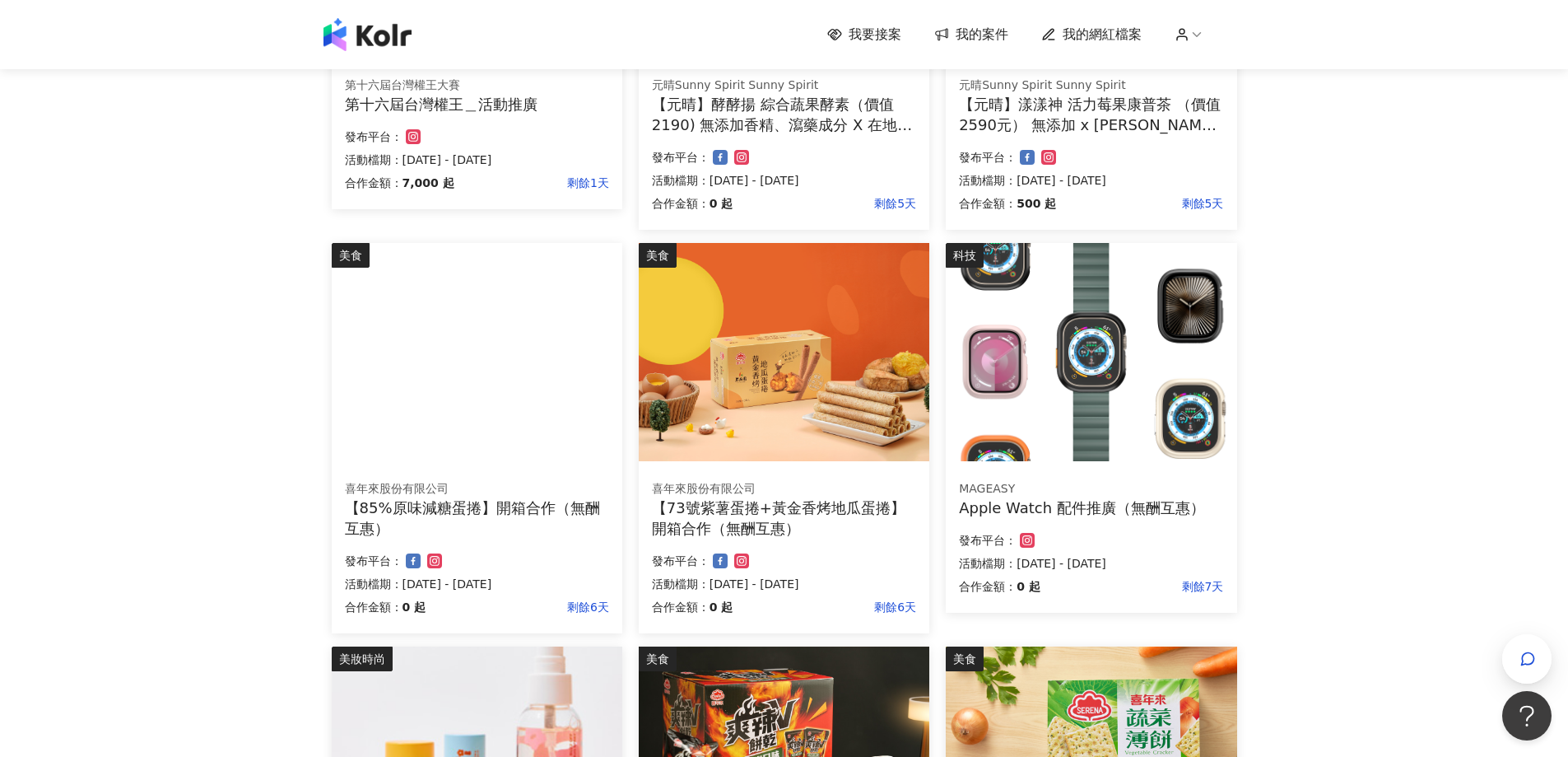
scroll to position [1002, 0]
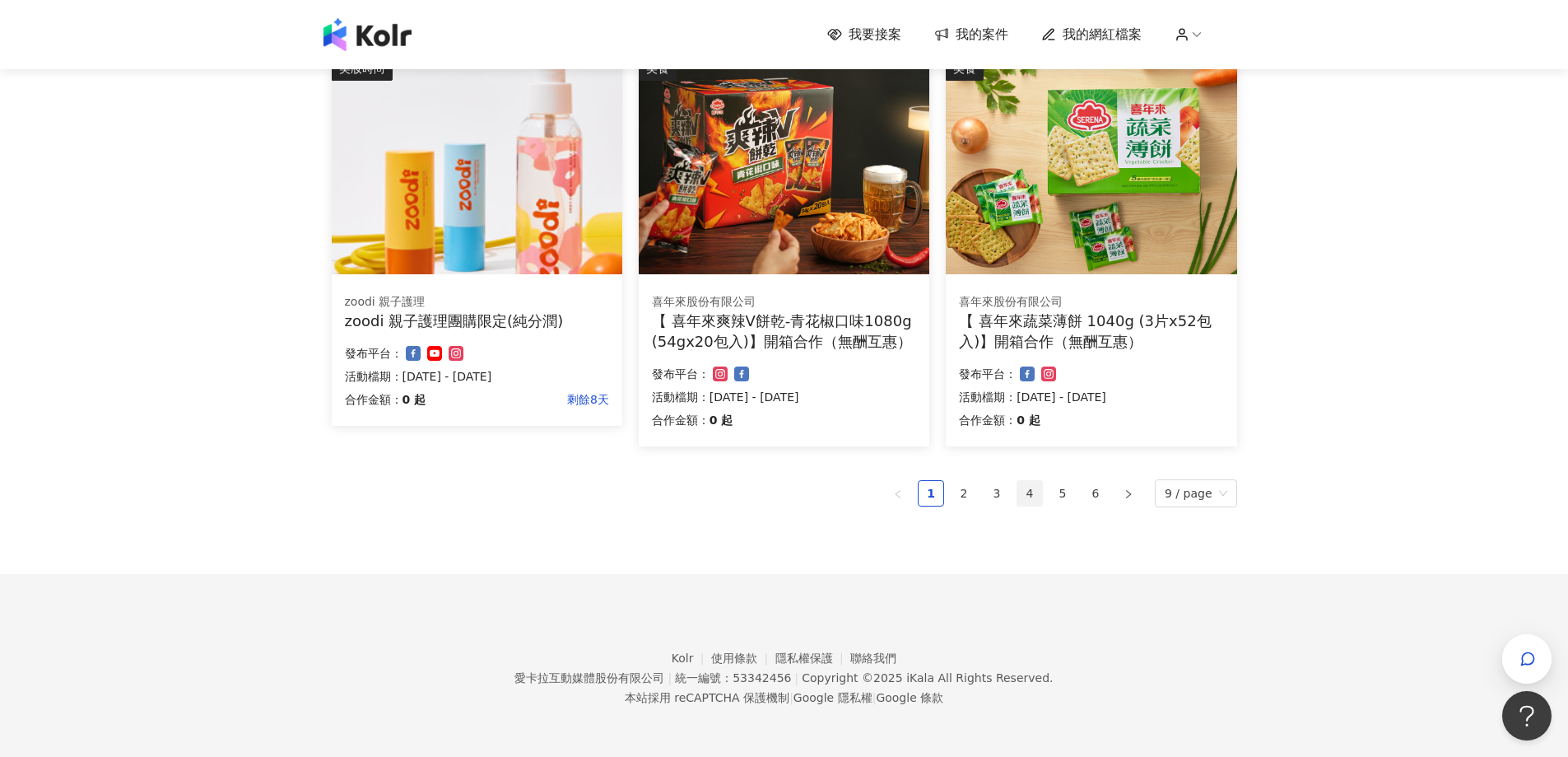
click at [1025, 491] on link "4" at bounding box center [1030, 494] width 25 height 25
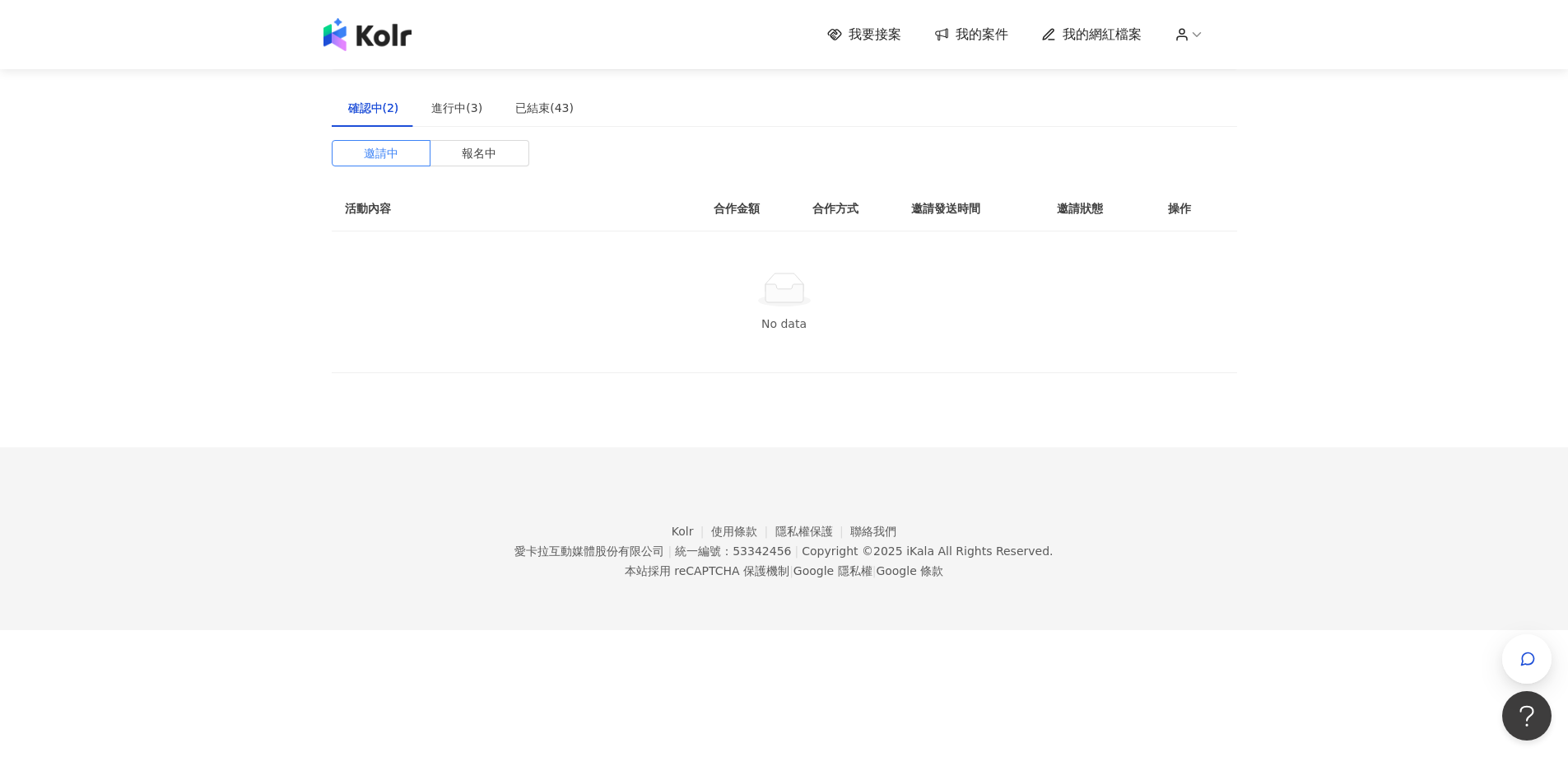
click at [893, 42] on span "我要接案" at bounding box center [875, 35] width 52 height 18
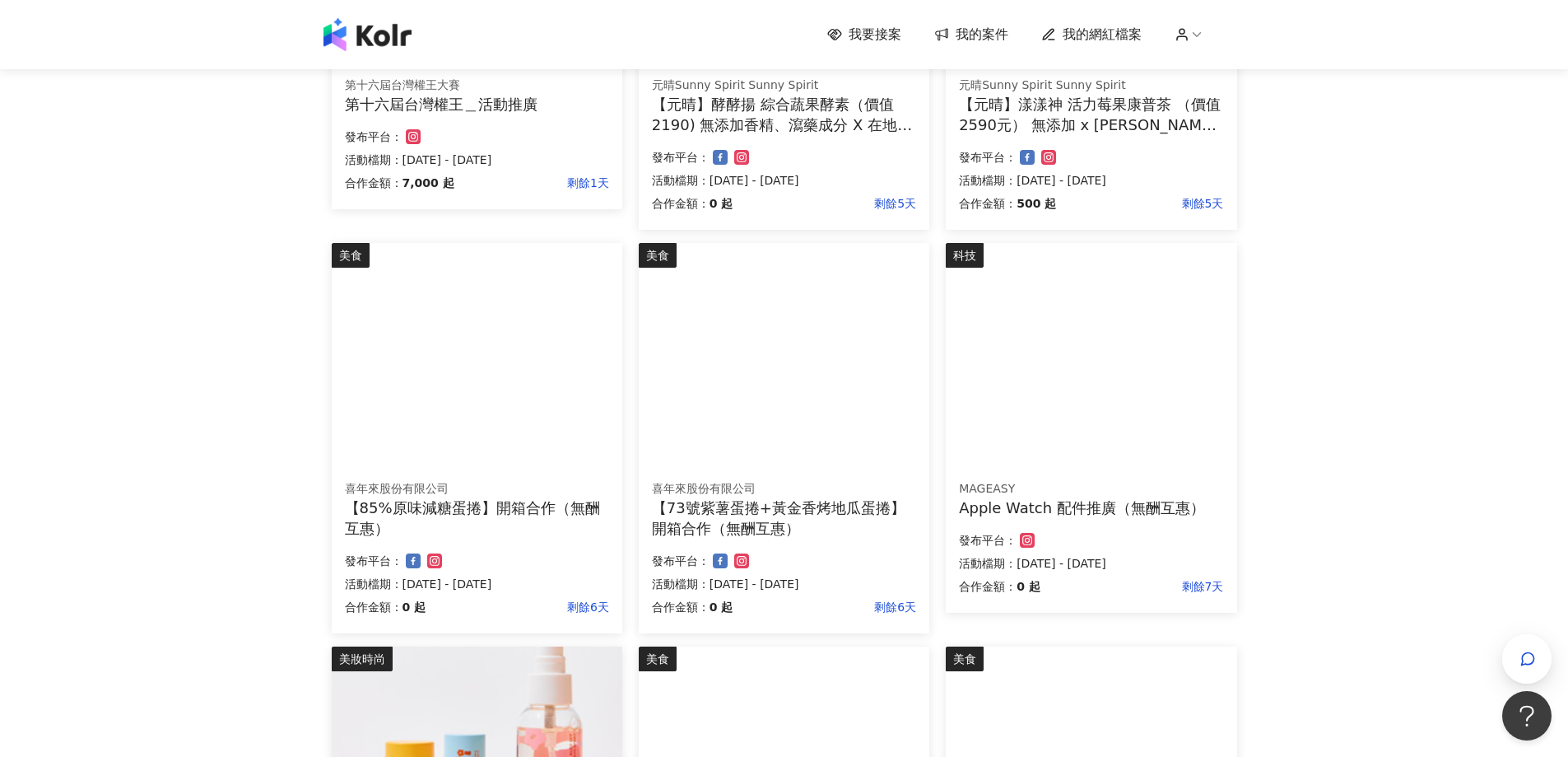
scroll to position [1002, 0]
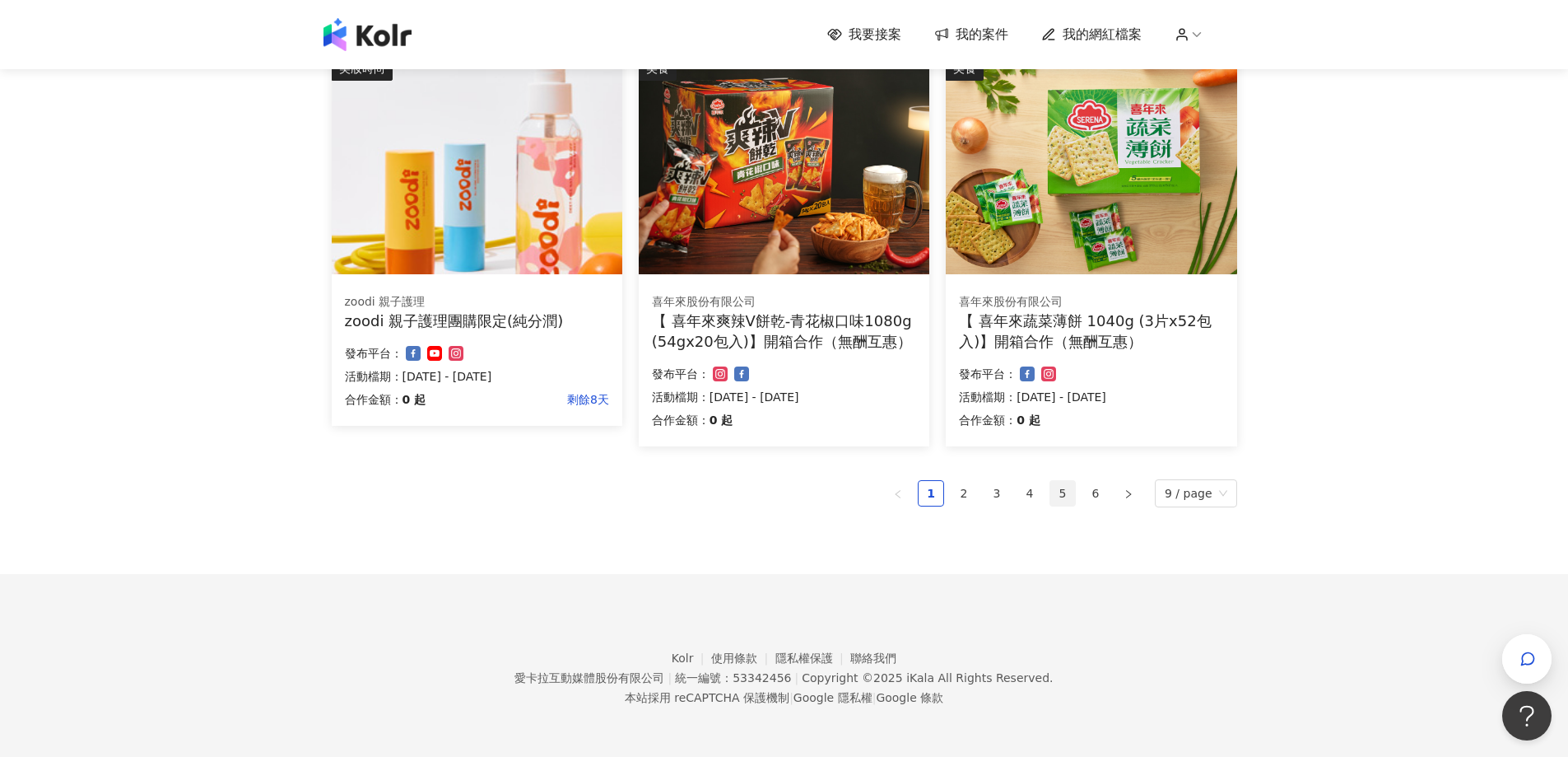
click at [1069, 497] on link "5" at bounding box center [1063, 494] width 25 height 25
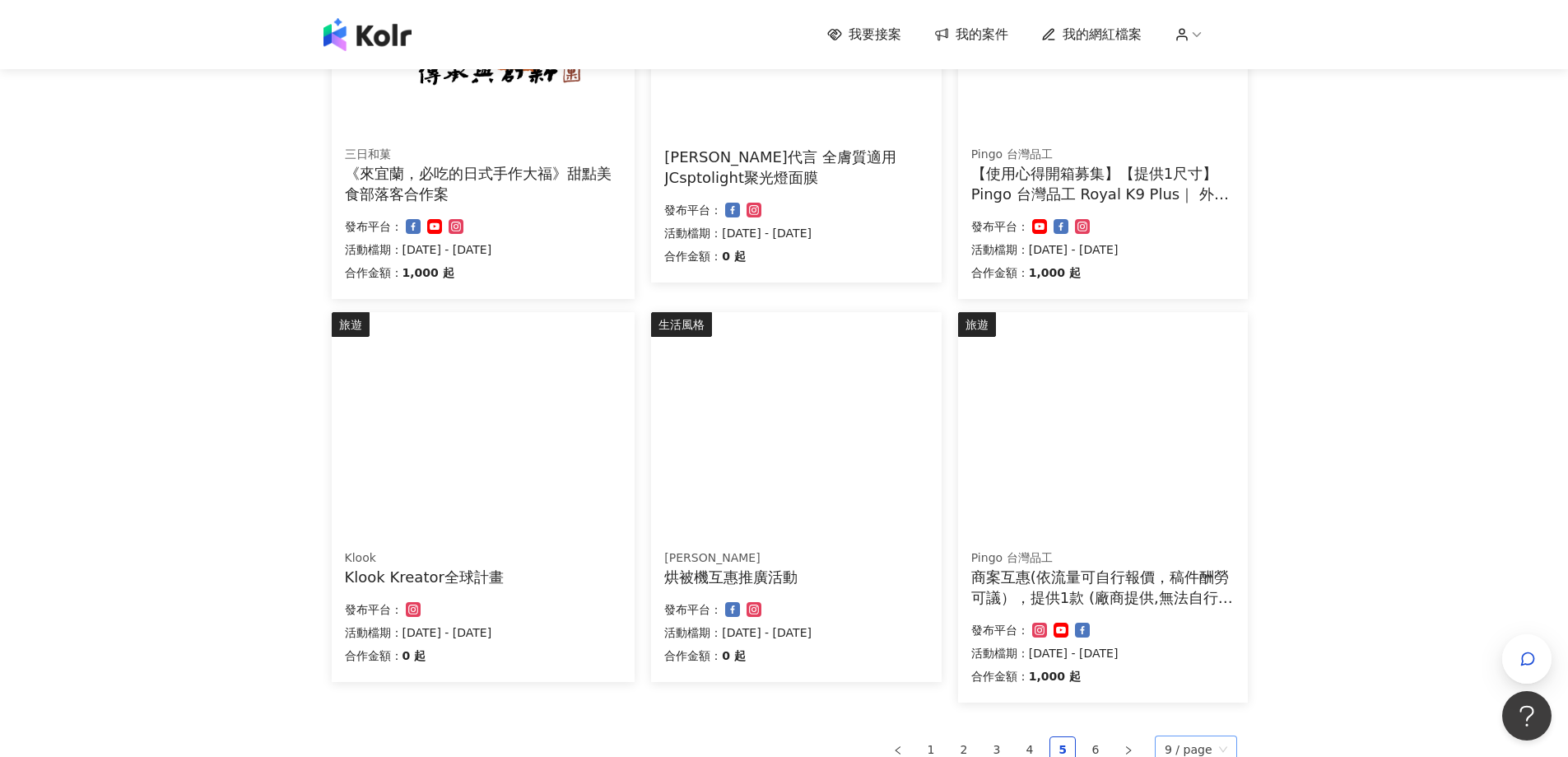
scroll to position [824, 0]
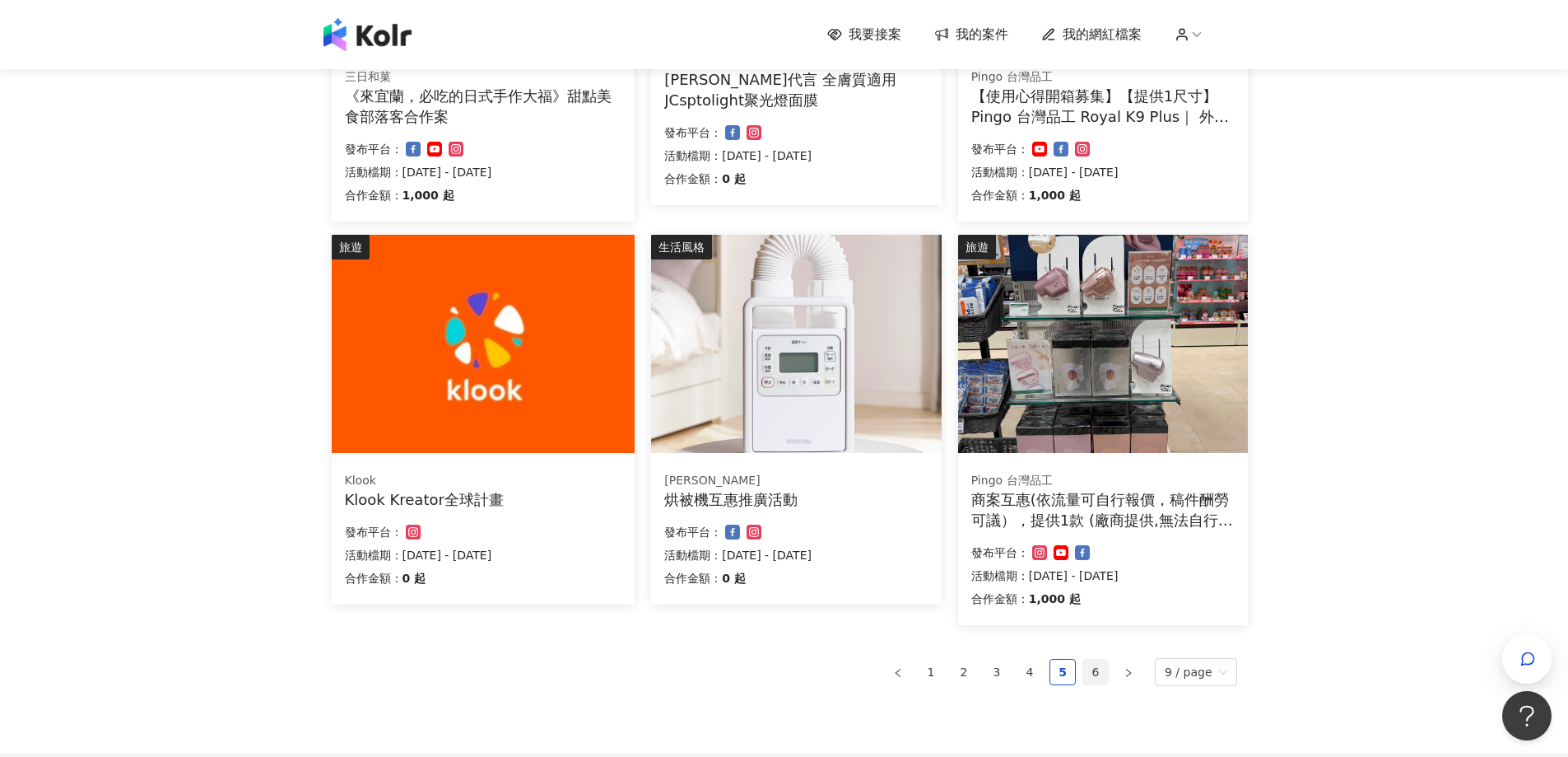
click at [1089, 681] on link "6" at bounding box center [1095, 672] width 25 height 25
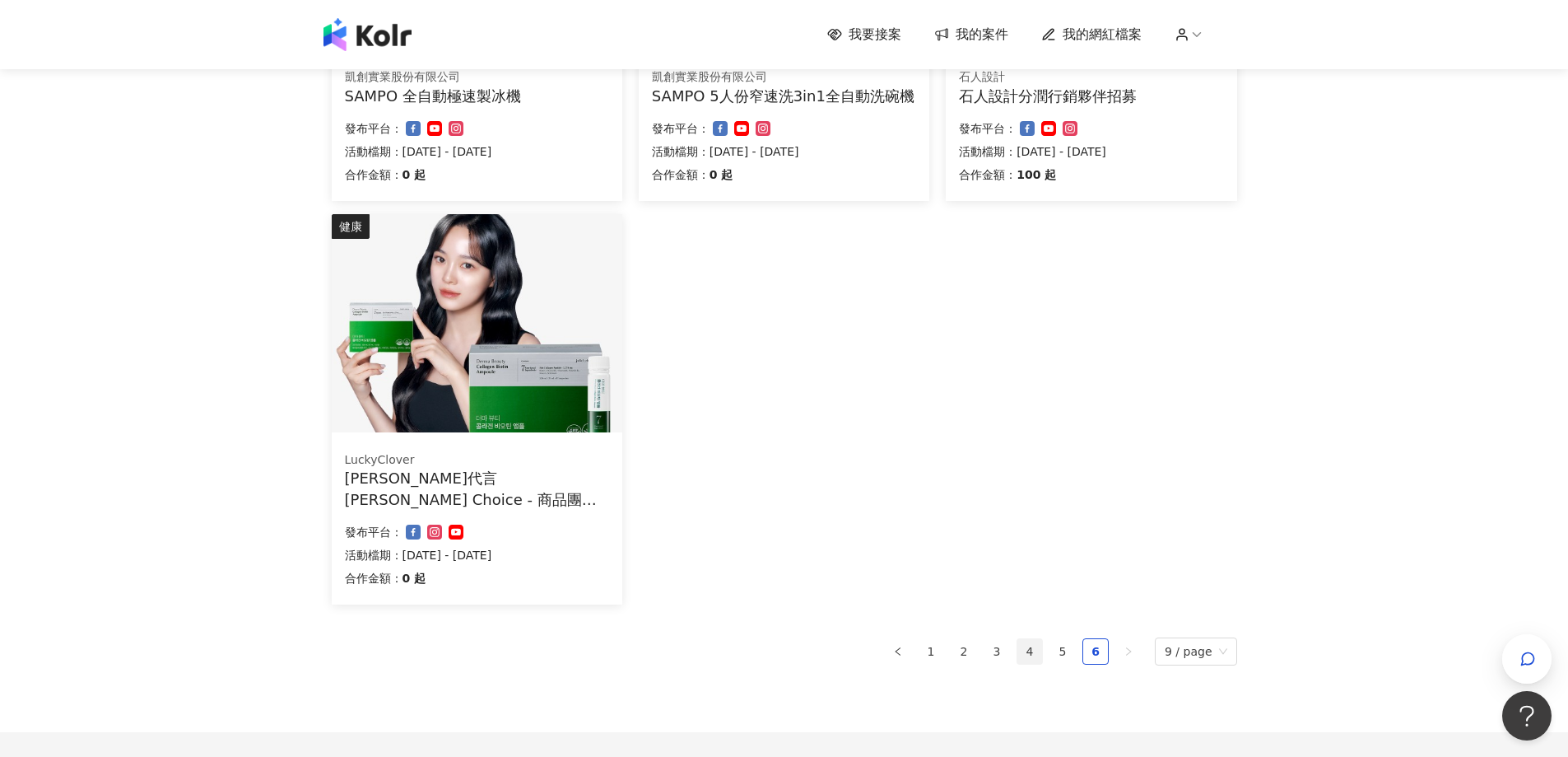
click at [1035, 650] on link "4" at bounding box center [1030, 651] width 25 height 25
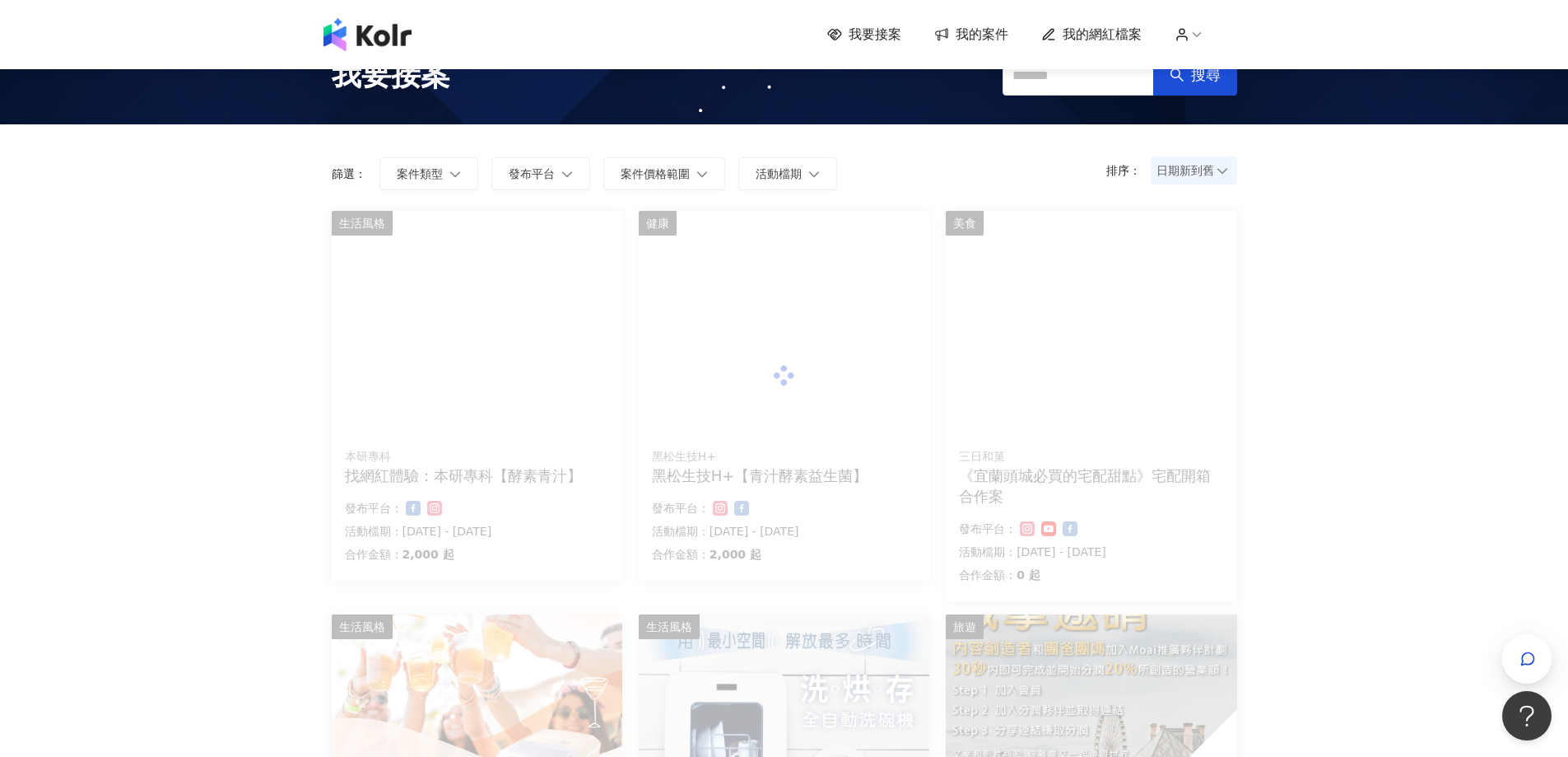
scroll to position [0, 0]
